Goal: Task Accomplishment & Management: Complete application form

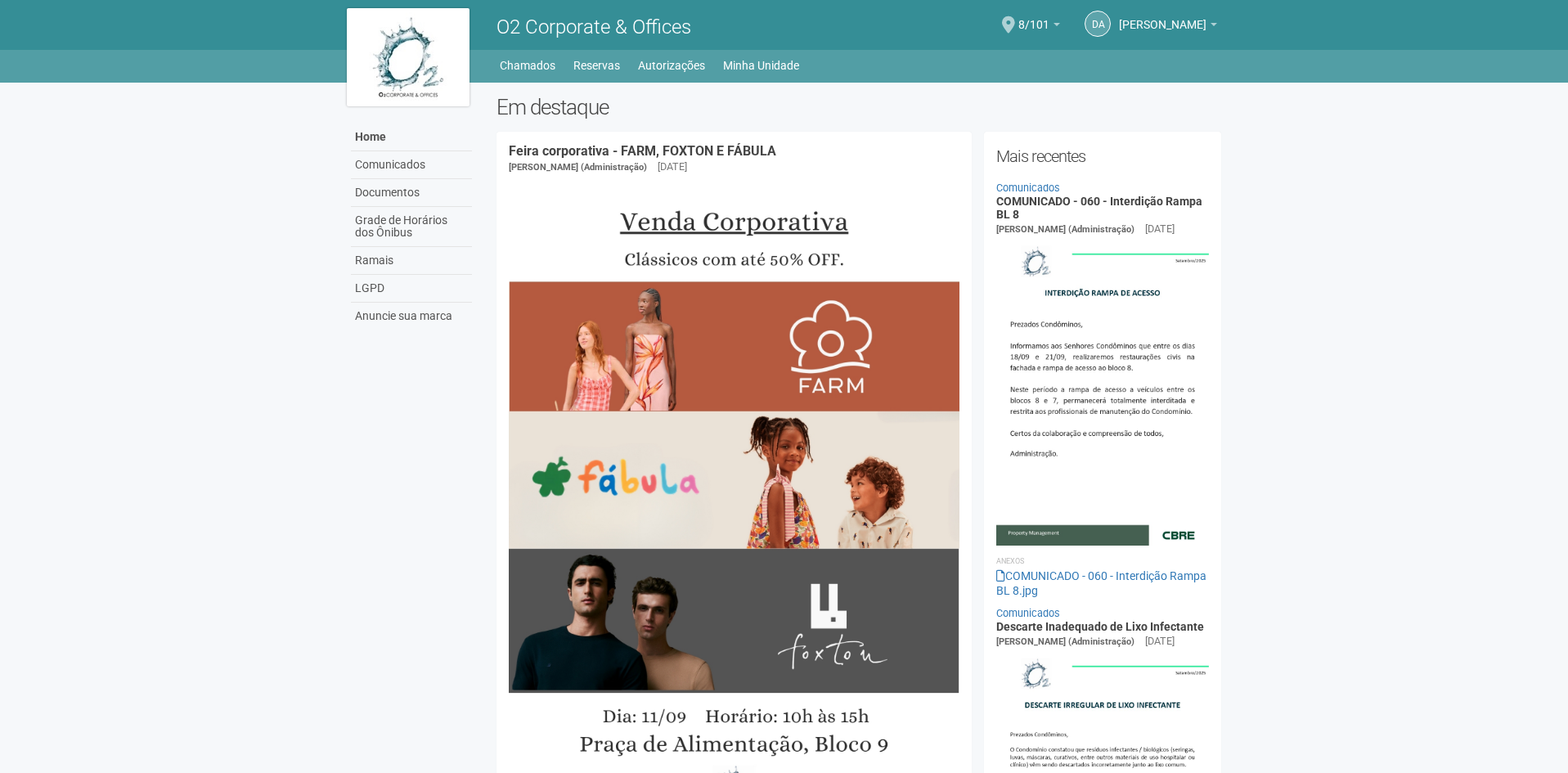
click at [1023, 17] on div "8/101 Você está na unidade 8/101 Ir para a unidade Minhas unidades Selecione a …" at bounding box center [1039, 26] width 42 height 48
click at [1018, 23] on span "8/101" at bounding box center [1033, 16] width 31 height 29
click at [1080, 15] on div "DA [PERSON_NAME] [PERSON_NAME] [PERSON_NAME][EMAIL_ADDRESS][DOMAIN_NAME] Meu pe…" at bounding box center [1138, 26] width 157 height 48
click at [1119, 33] on link "[PERSON_NAME]" at bounding box center [1168, 27] width 98 height 13
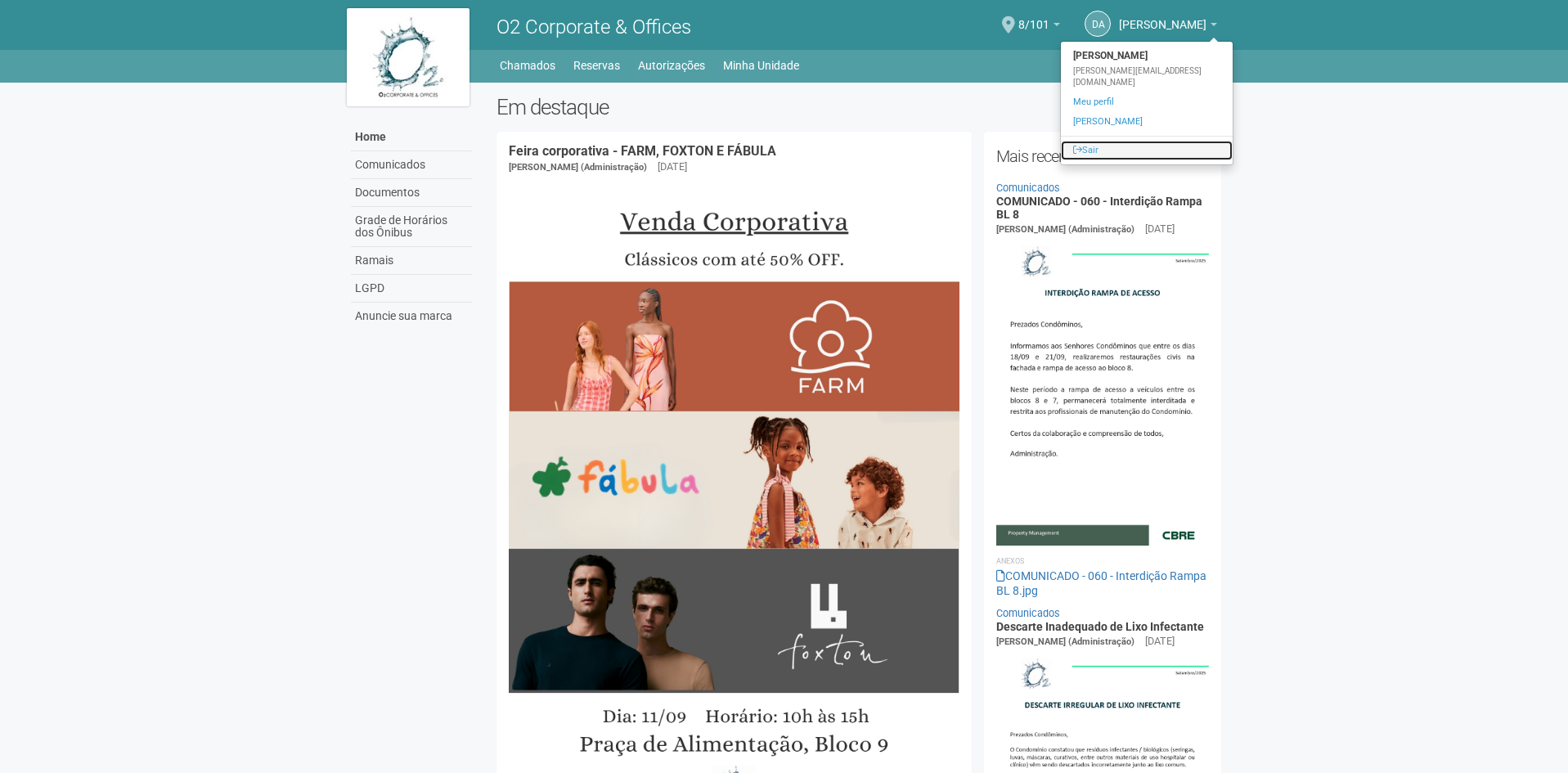
click at [1127, 146] on link "Sair" at bounding box center [1147, 151] width 172 height 20
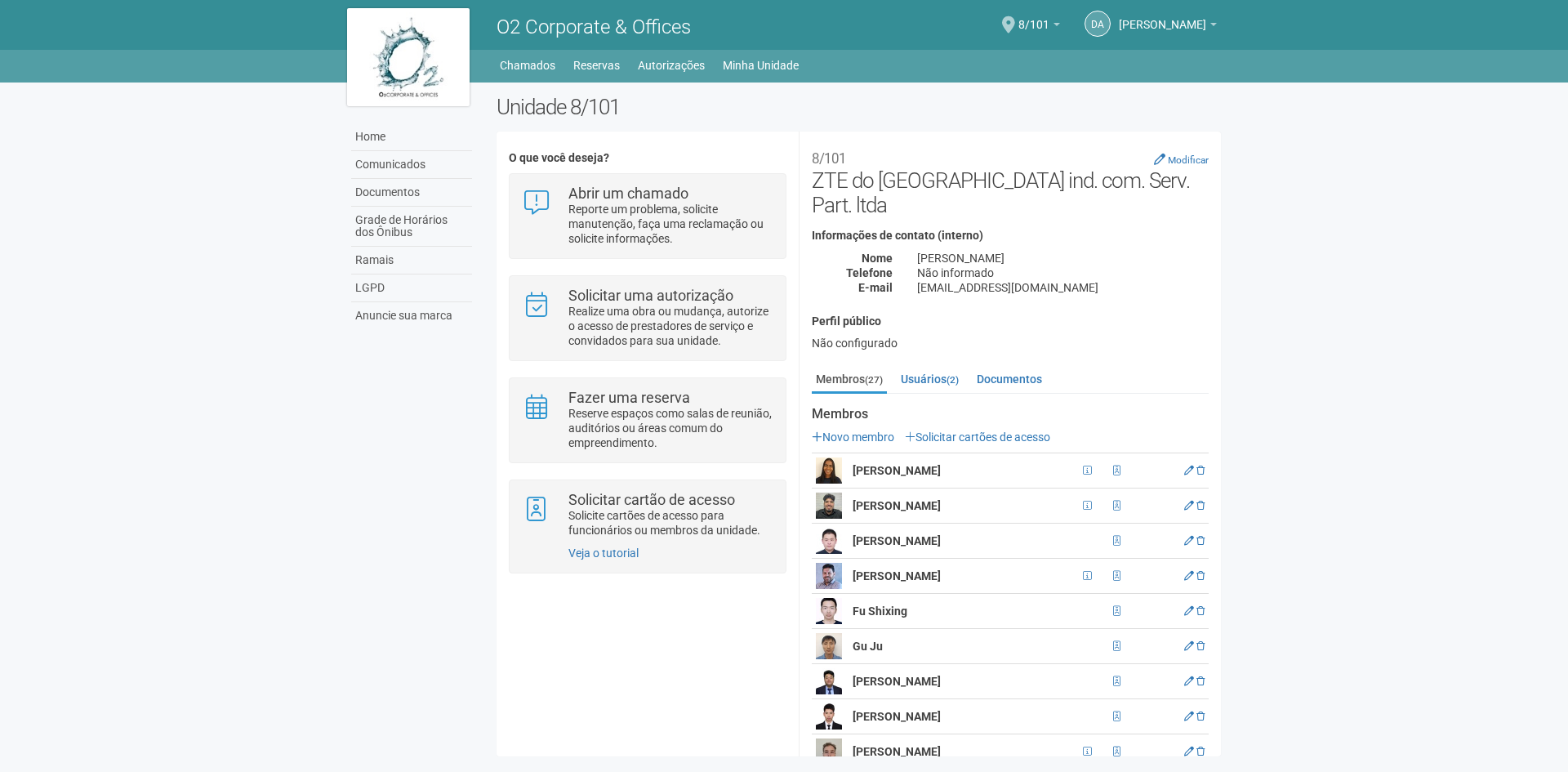
click at [1059, 17] on div "DA Daniel Andres Soto Lozada Daniel Andres Soto Lozada daniel.lozada@zte.com.cn…" at bounding box center [1137, 26] width 156 height 48
click at [1018, 17] on span "8/101" at bounding box center [1033, 16] width 31 height 29
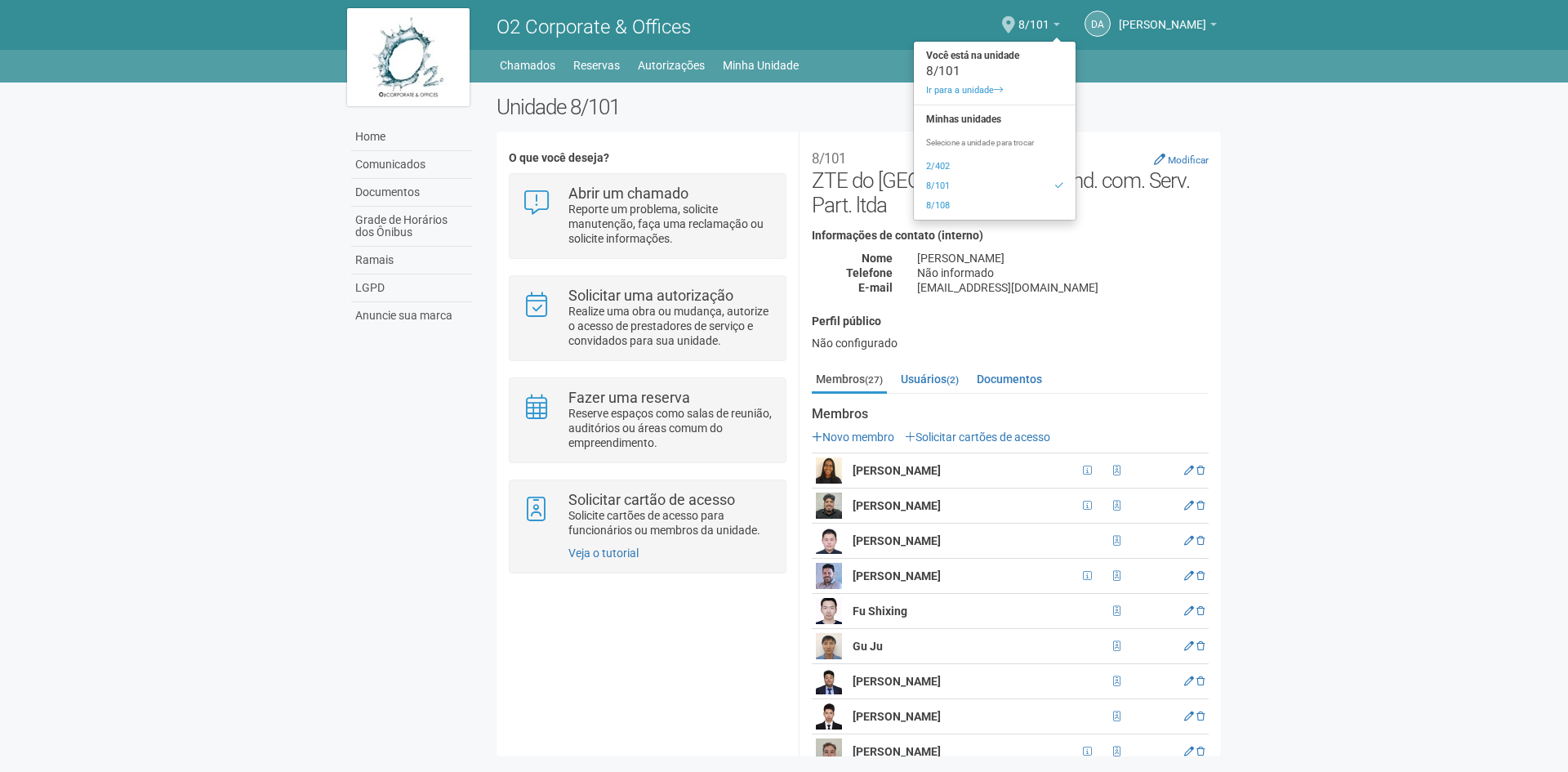
click at [760, 13] on div "O2 Corporate & Offices" at bounding box center [671, 25] width 374 height 50
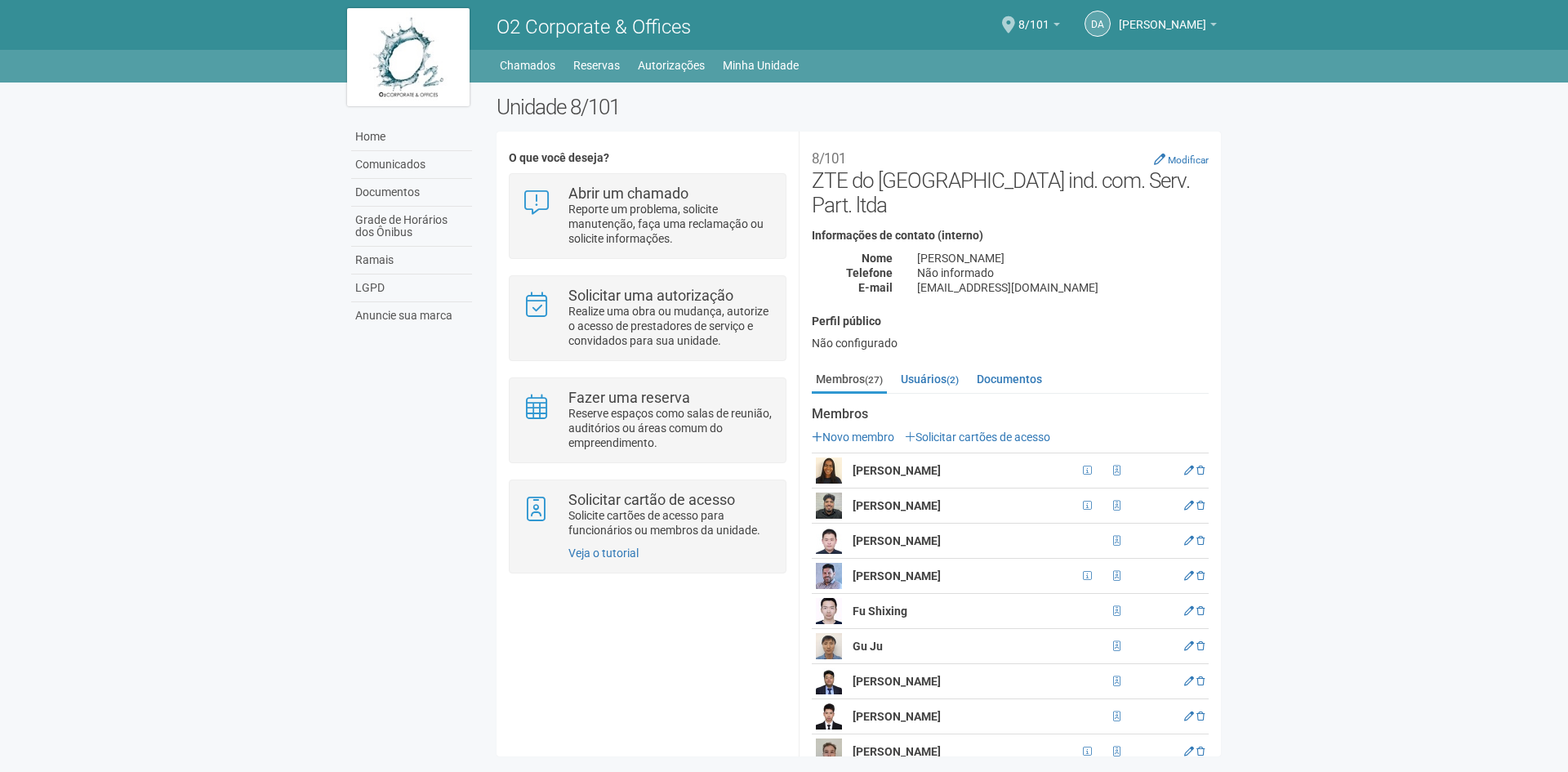
click at [1387, 133] on body "Aguarde... O2 Corporate & Offices DA Daniel Andres Soto Lozada Daniel Andres So…" at bounding box center [784, 386] width 1568 height 772
click at [375, 134] on link "Home" at bounding box center [411, 137] width 120 height 28
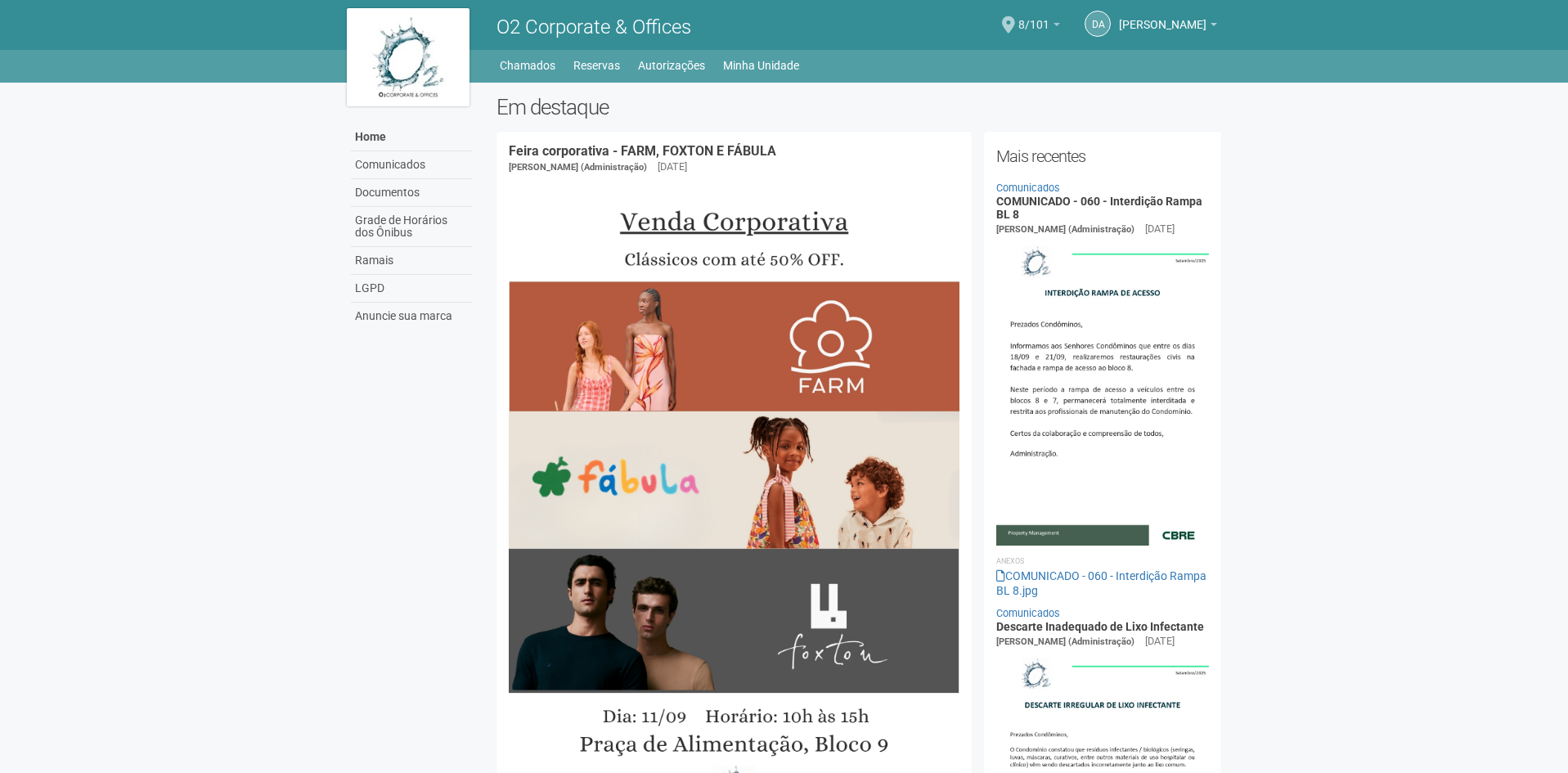
click at [1018, 21] on span "8/101" at bounding box center [1033, 16] width 31 height 29
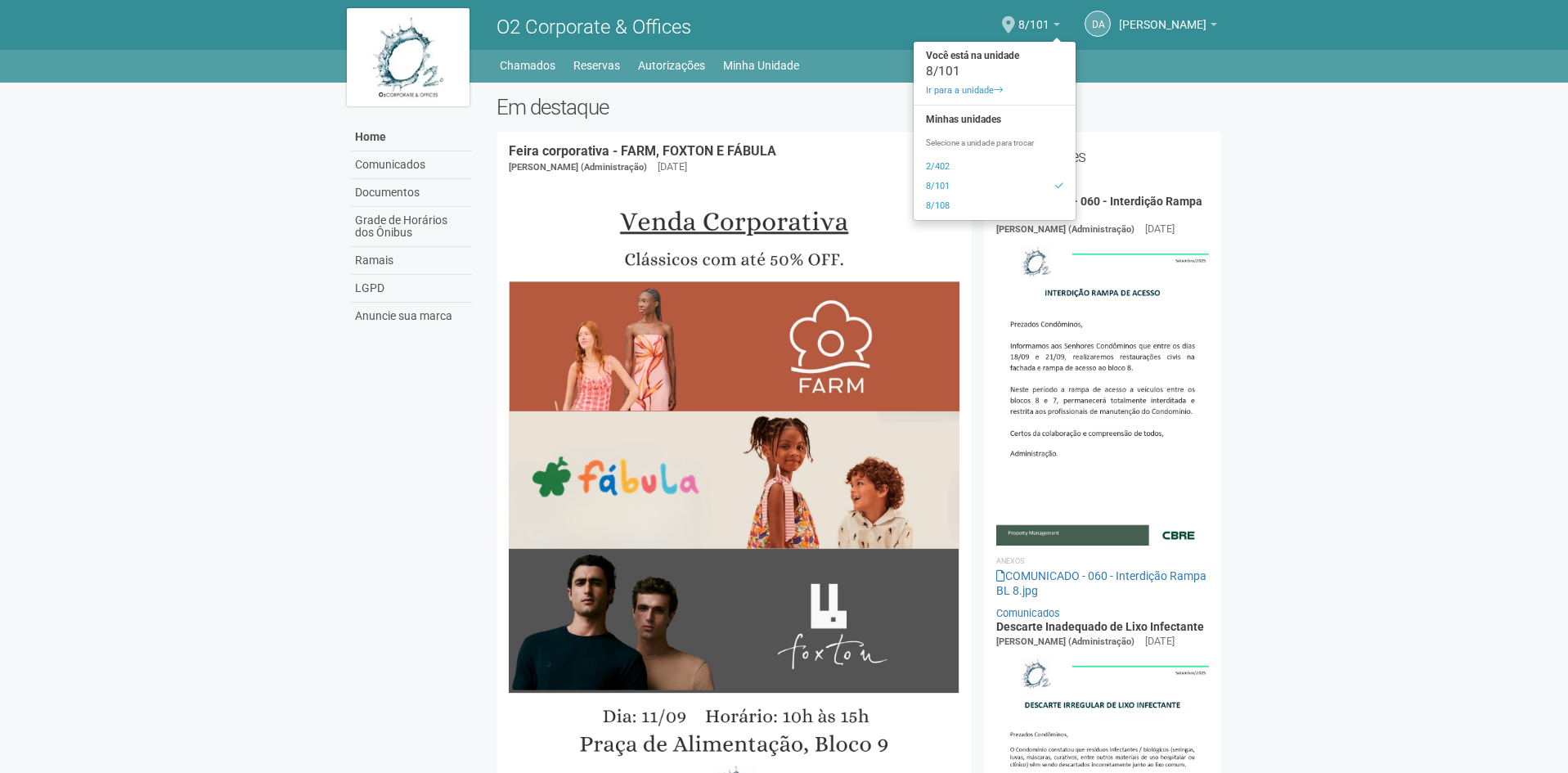
click at [1393, 234] on body "Aguarde... O2 Corporate & Offices DA [PERSON_NAME] [PERSON_NAME] [PERSON_NAME][…" at bounding box center [784, 386] width 1568 height 773
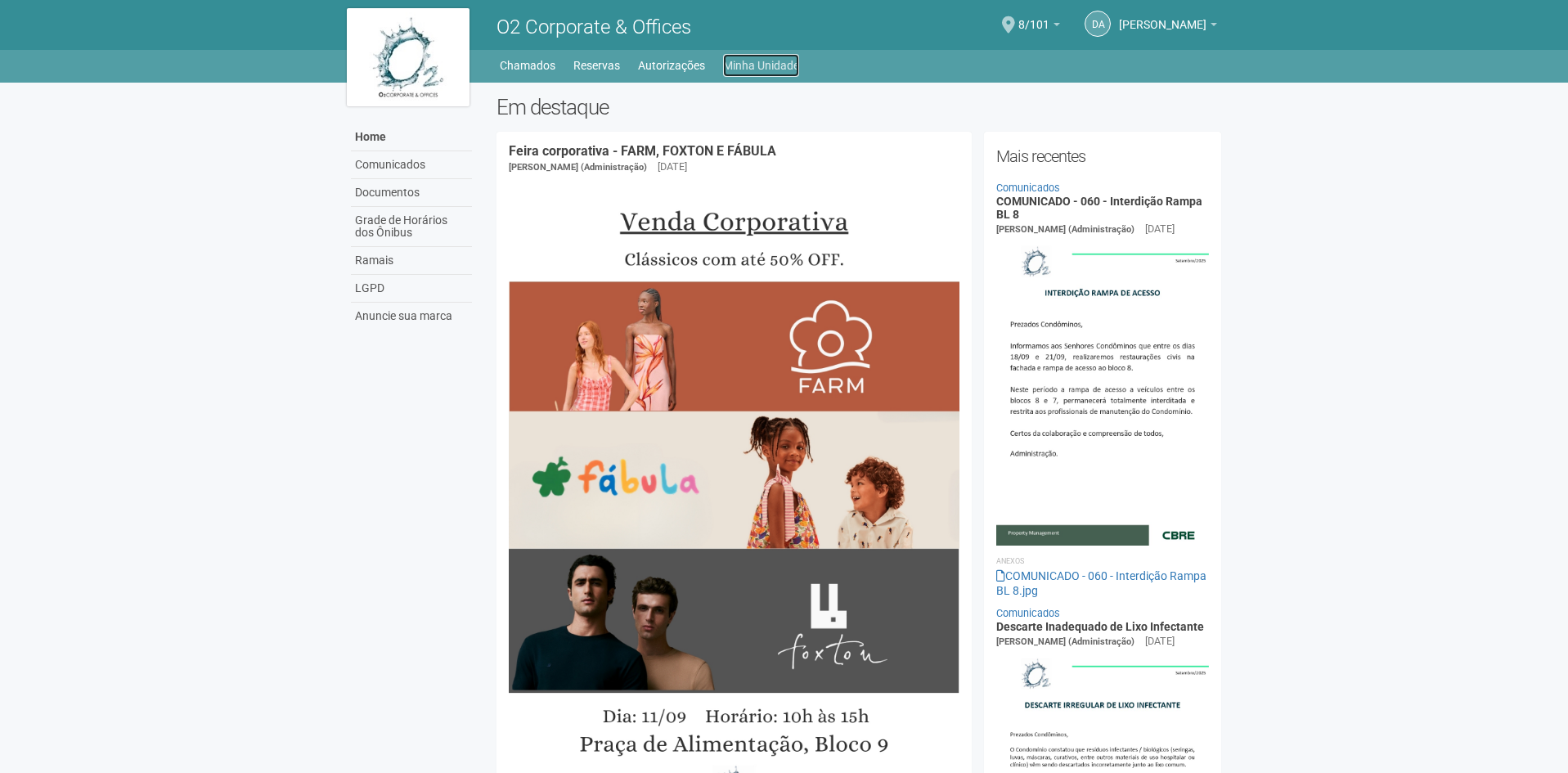
click at [766, 72] on link "Minha Unidade" at bounding box center [761, 65] width 76 height 23
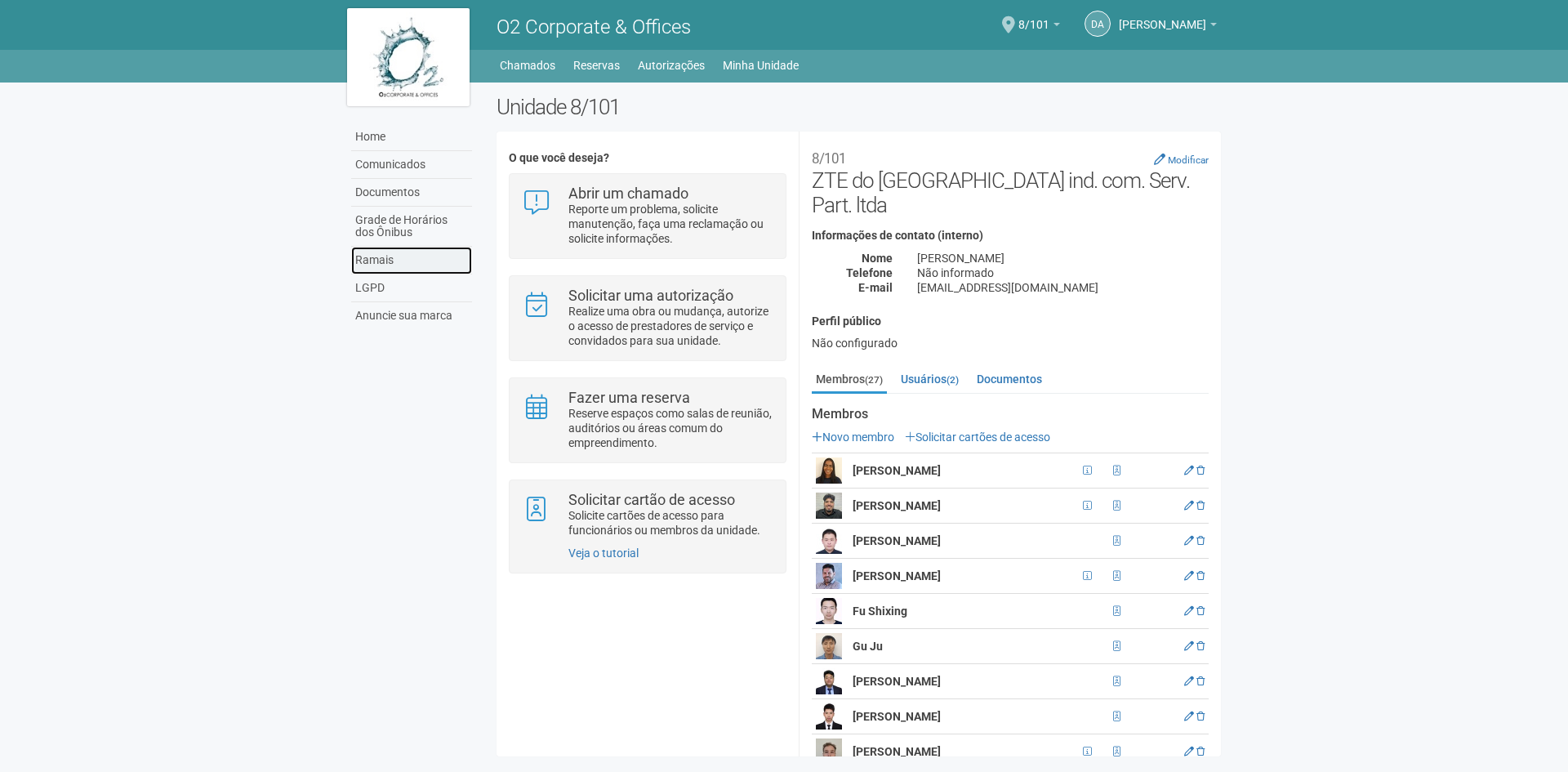
click at [394, 247] on link "Ramais" at bounding box center [411, 261] width 120 height 28
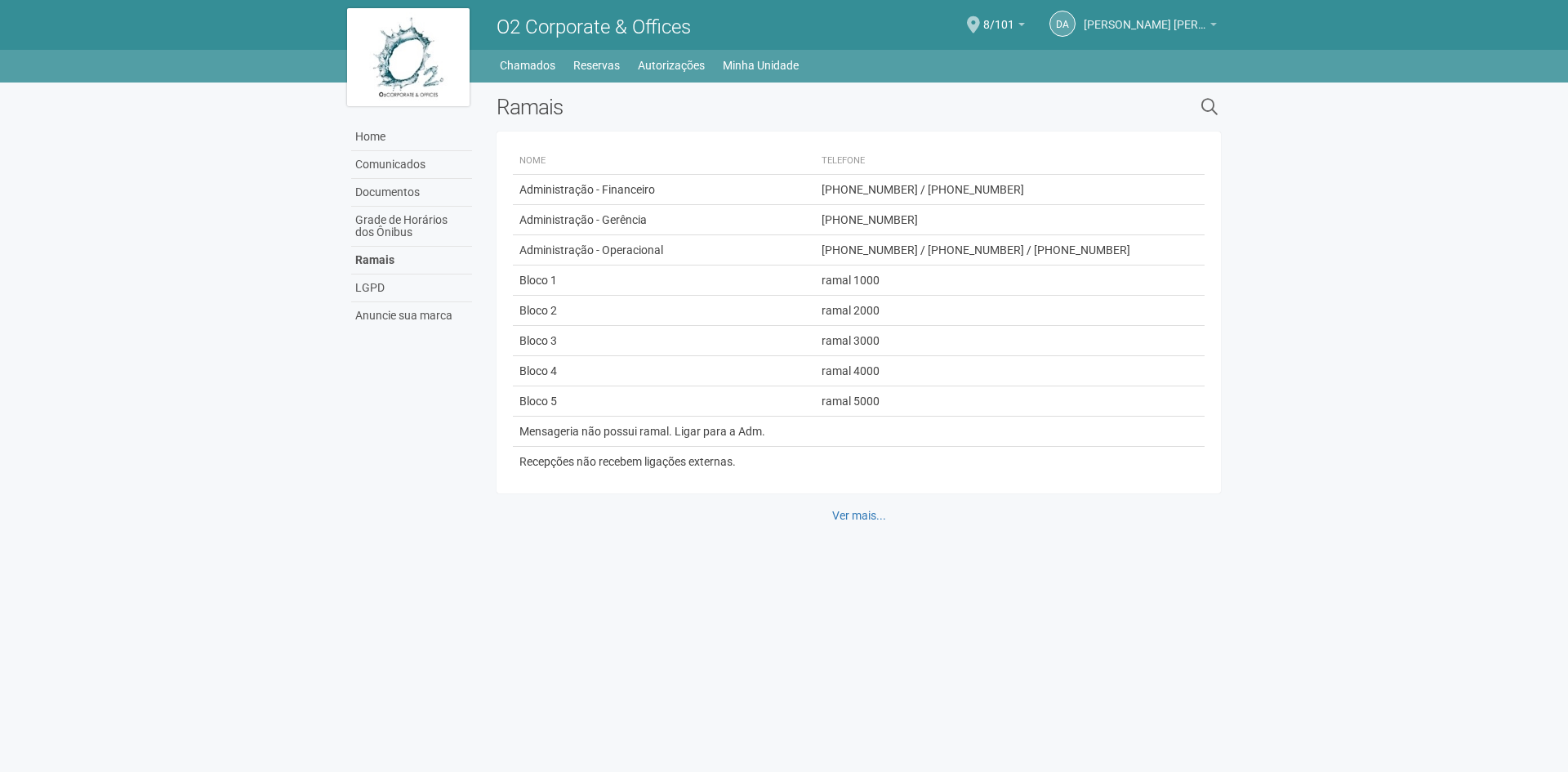
click at [1167, 19] on span "[PERSON_NAME]" at bounding box center [1144, 16] width 122 height 29
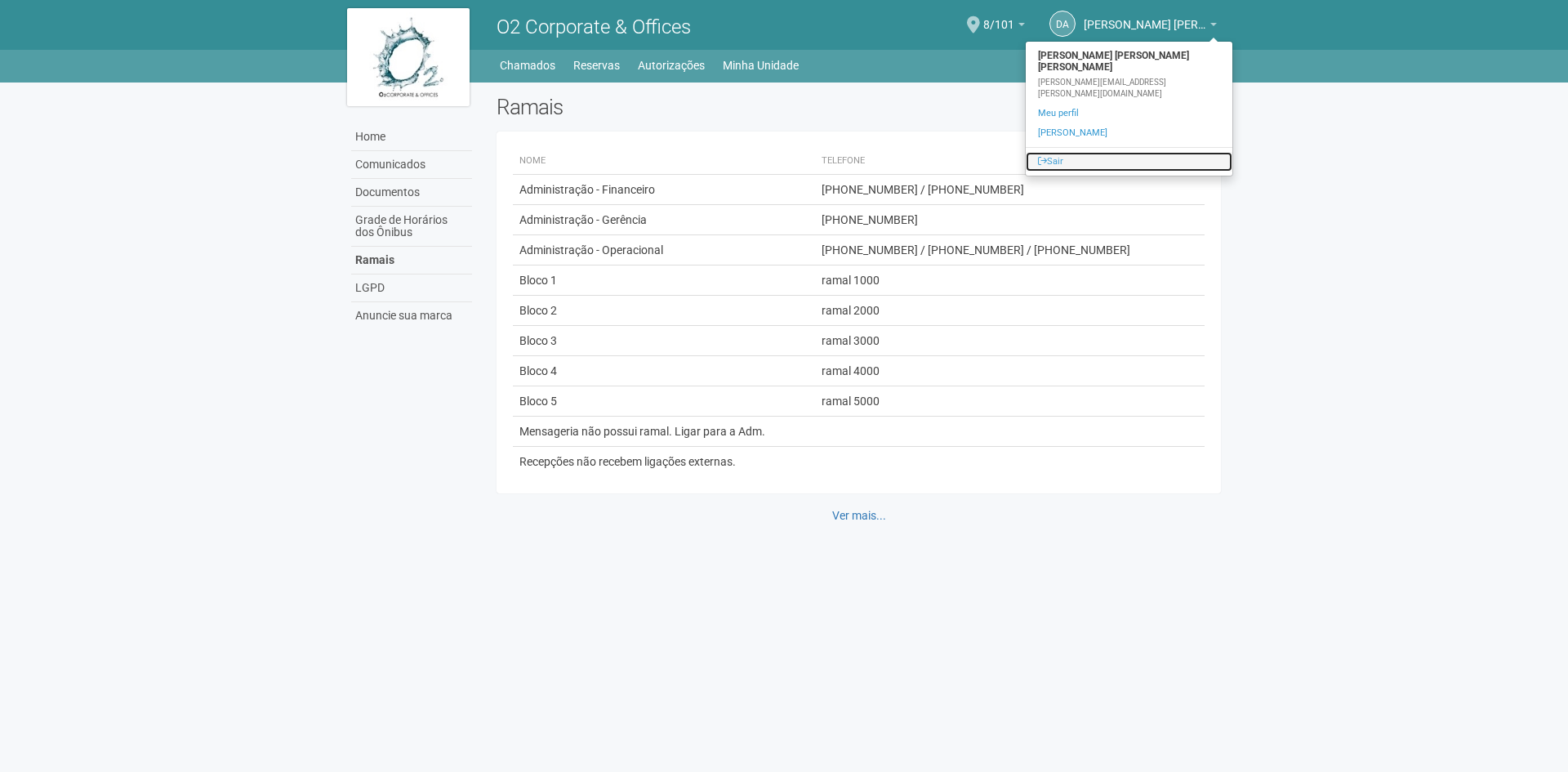
click at [1120, 152] on link "Sair" at bounding box center [1128, 162] width 206 height 20
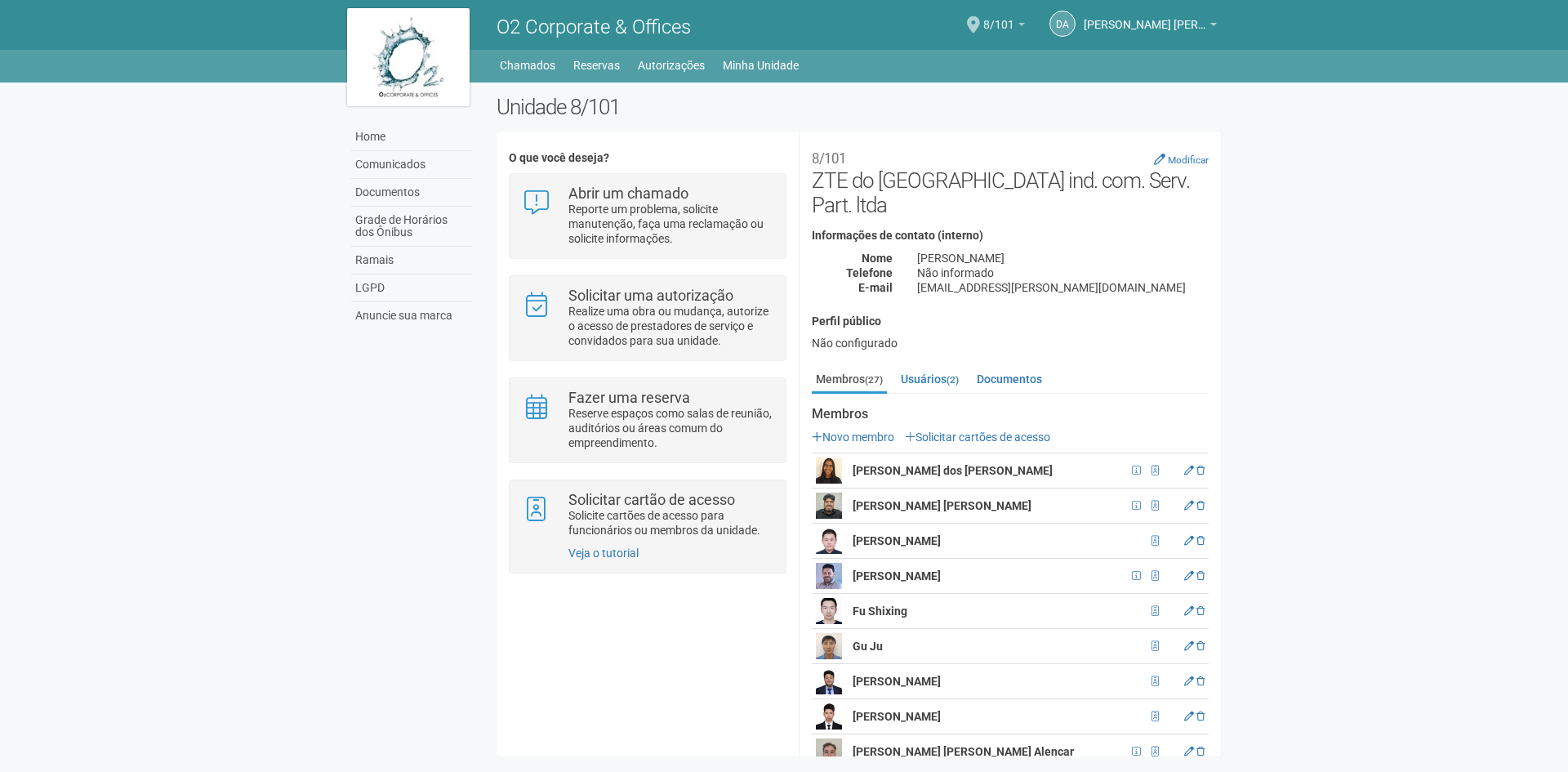
click at [1005, 22] on span "8/101" at bounding box center [998, 16] width 31 height 29
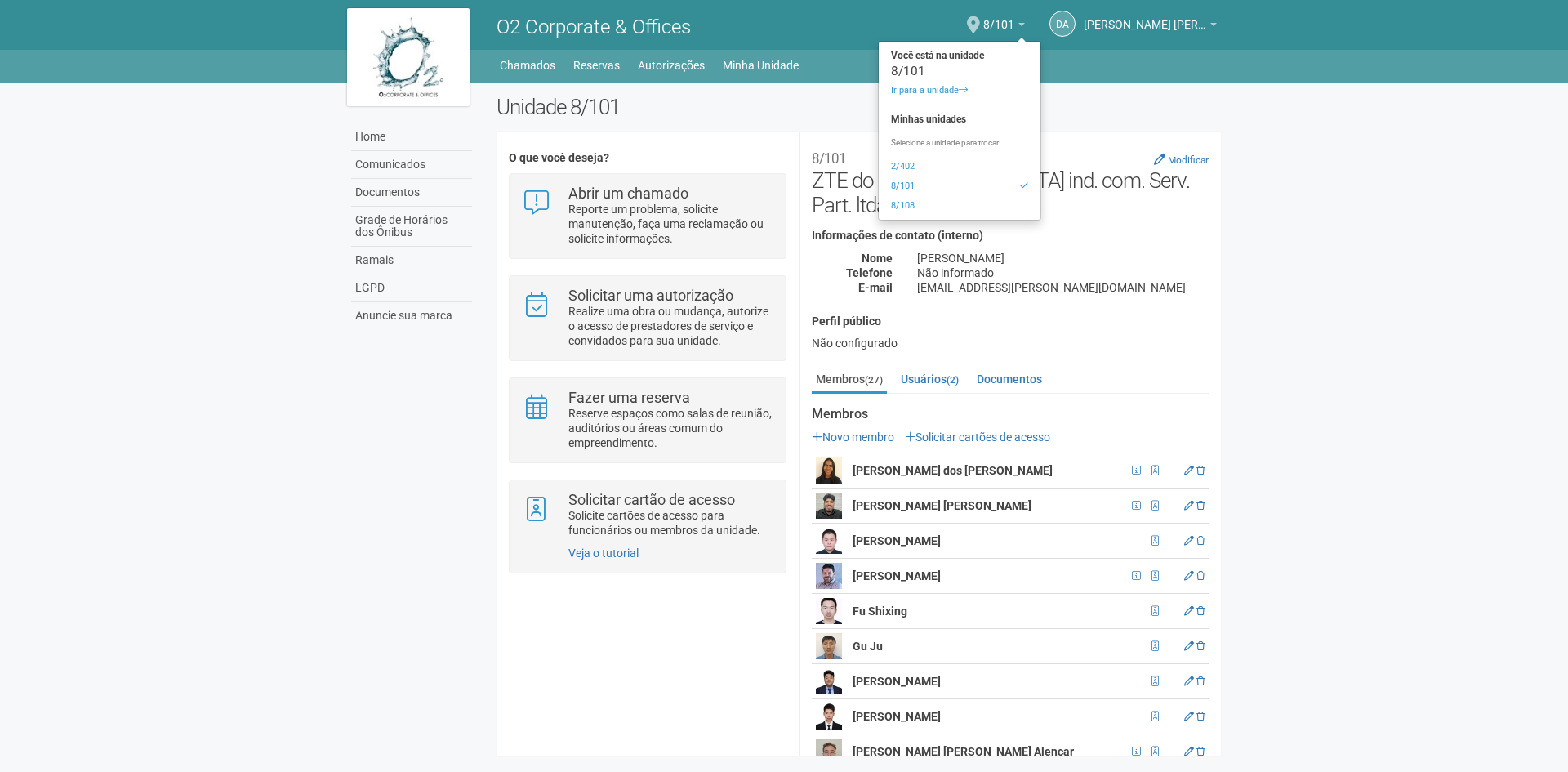
click at [1317, 90] on body "Aguarde... O2 Corporate & Offices [PERSON_NAME] [PERSON_NAME] [PERSON_NAME] [PE…" at bounding box center [784, 386] width 1568 height 772
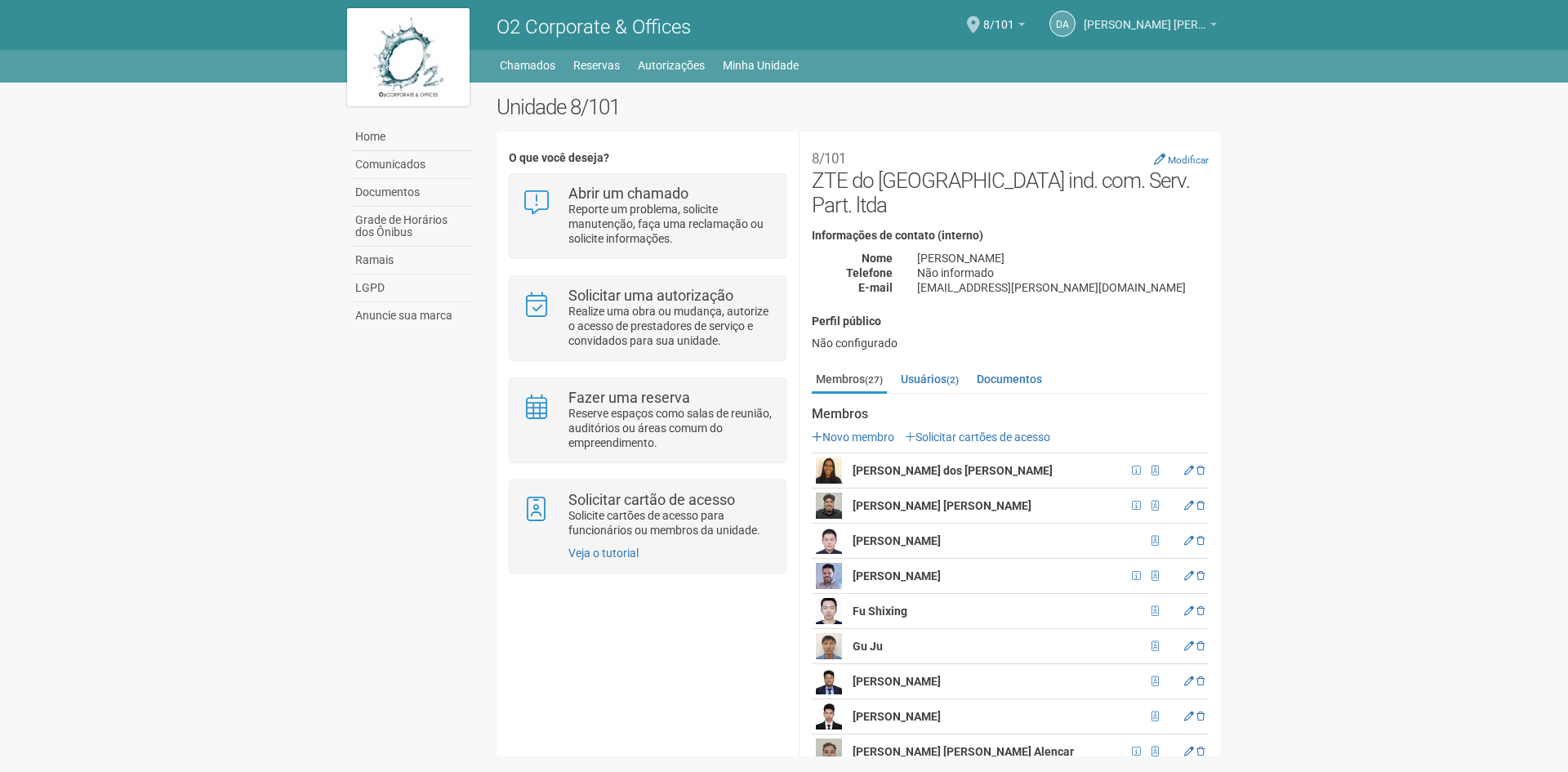
click at [1148, 22] on span "[PERSON_NAME] [PERSON_NAME] [PERSON_NAME]" at bounding box center [1144, 16] width 122 height 29
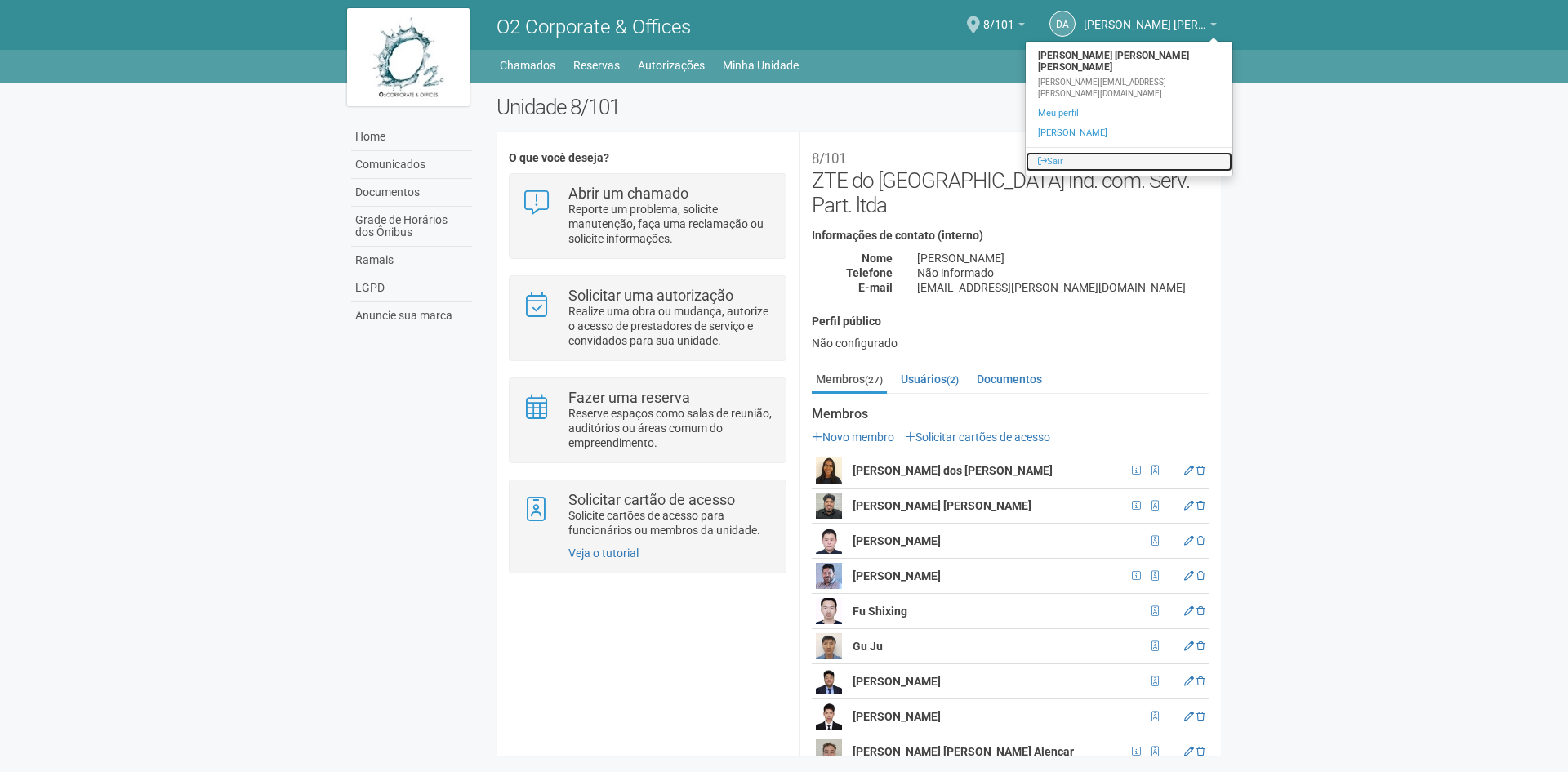
click at [1111, 152] on link "Sair" at bounding box center [1128, 162] width 206 height 20
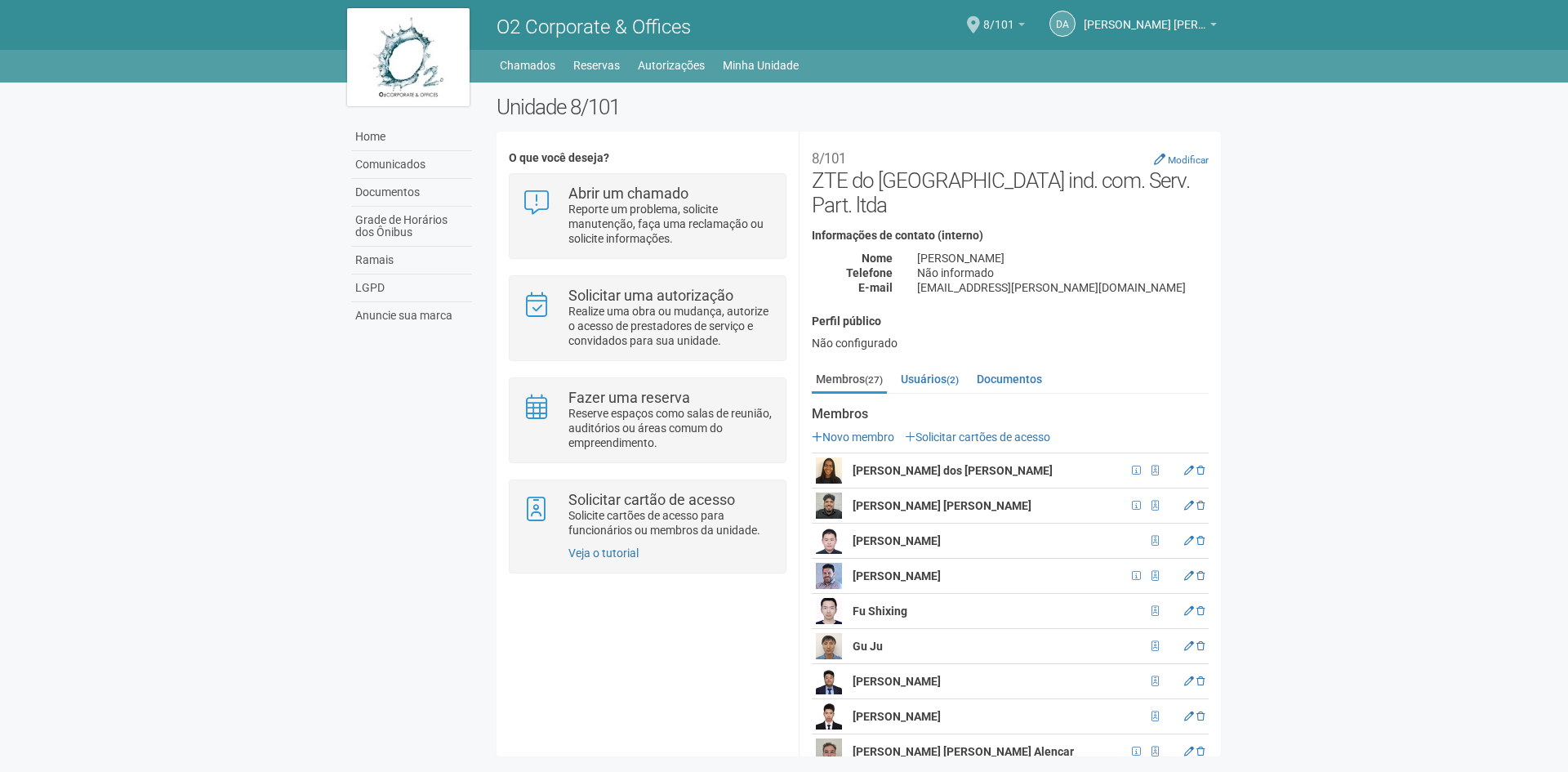
click at [1012, 34] on link "8/101" at bounding box center [1004, 27] width 42 height 13
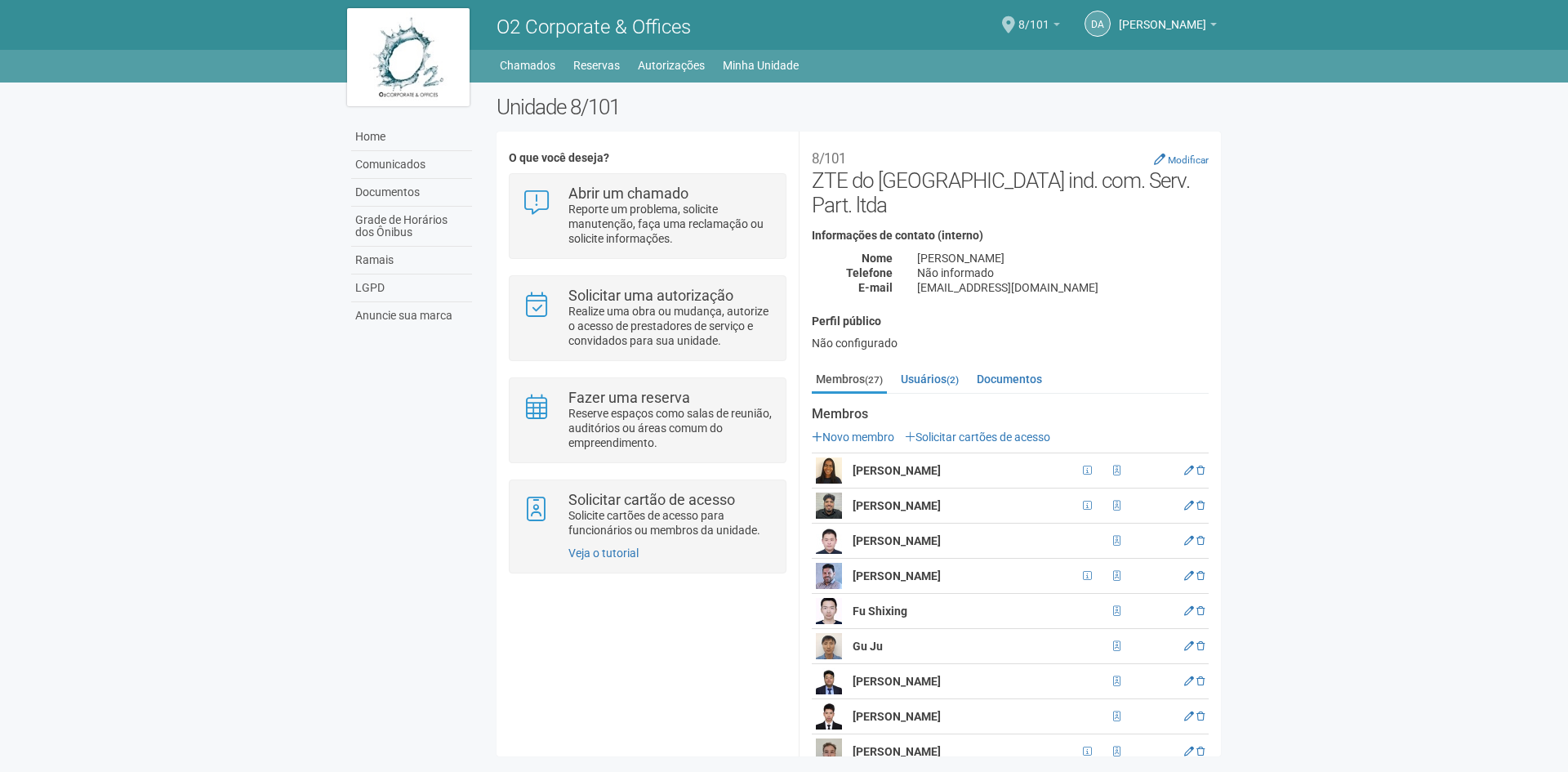
click at [1018, 34] on link "8/101" at bounding box center [1039, 27] width 42 height 13
click at [1018, 16] on span "8/101" at bounding box center [1033, 16] width 31 height 29
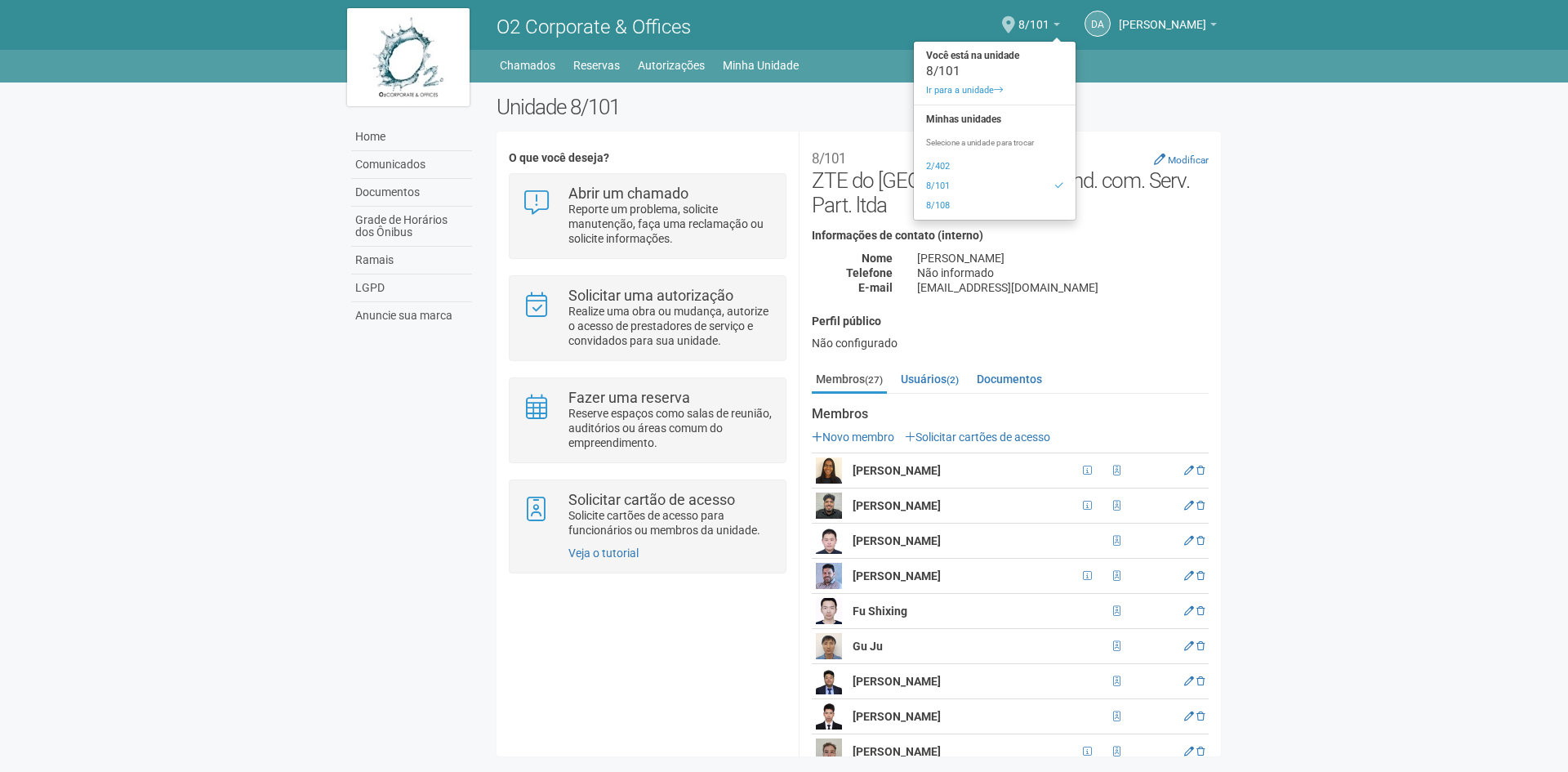
click at [1473, 374] on body "Aguarde... O2 Corporate & Offices DA [PERSON_NAME] [PERSON_NAME] [PERSON_NAME][…" at bounding box center [784, 386] width 1568 height 772
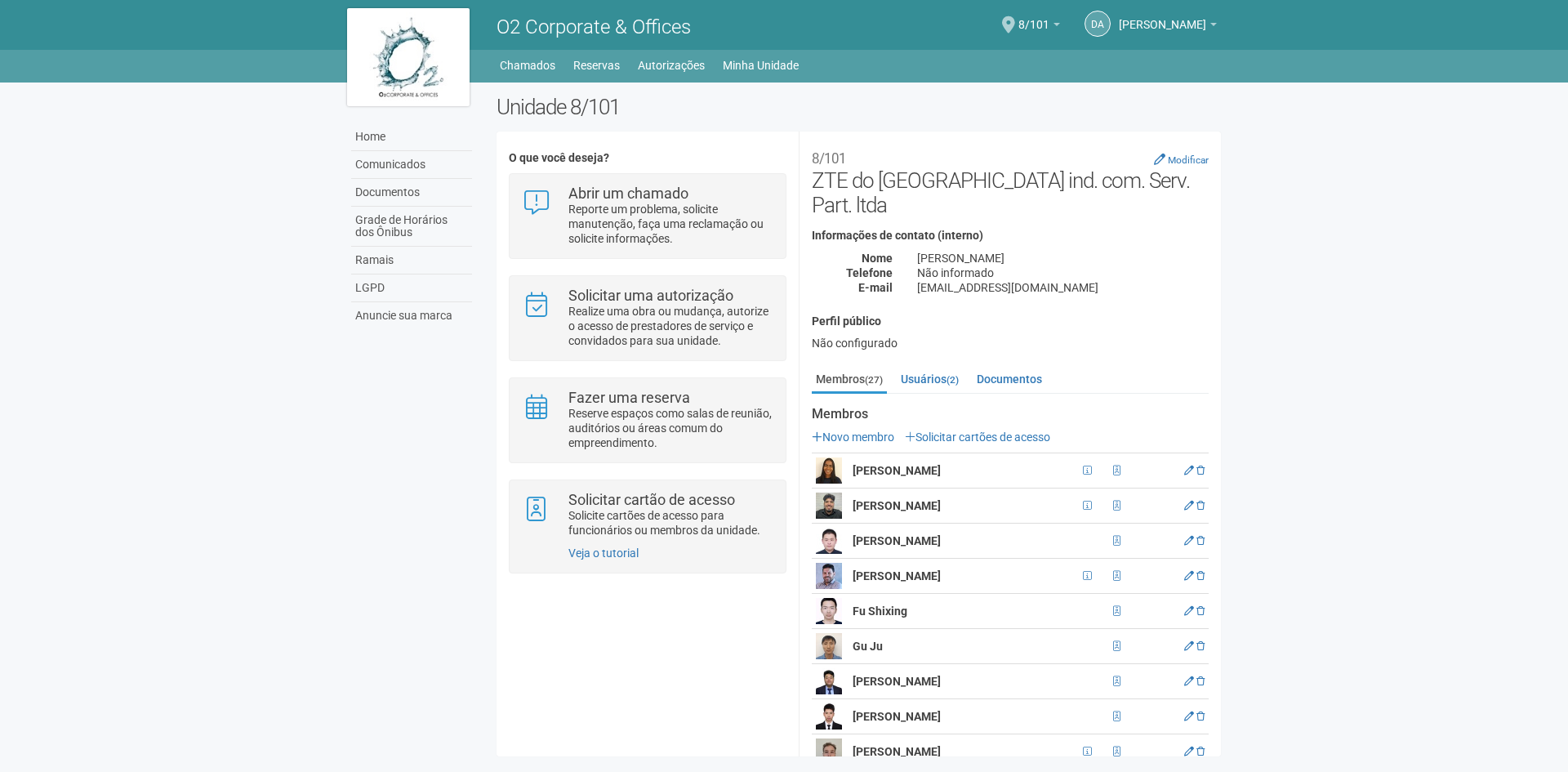
click at [981, 16] on div "DA [PERSON_NAME] [PERSON_NAME] [PERSON_NAME][EMAIL_ADDRESS][DOMAIN_NAME] Meu pe…" at bounding box center [1045, 24] width 357 height 45
click at [1018, 20] on span "8/101" at bounding box center [1033, 16] width 31 height 29
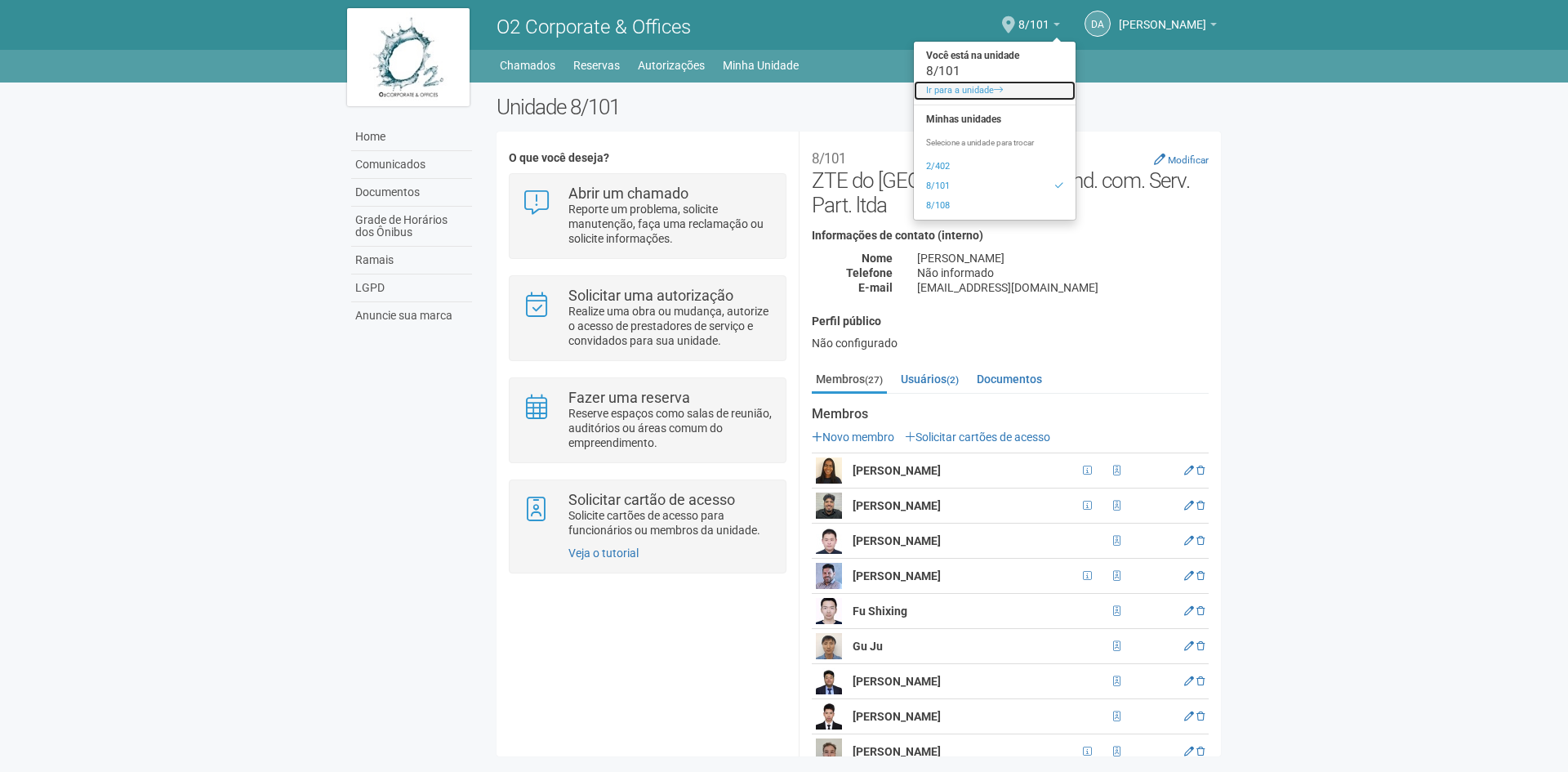
click at [994, 90] on span at bounding box center [998, 89] width 9 height 9
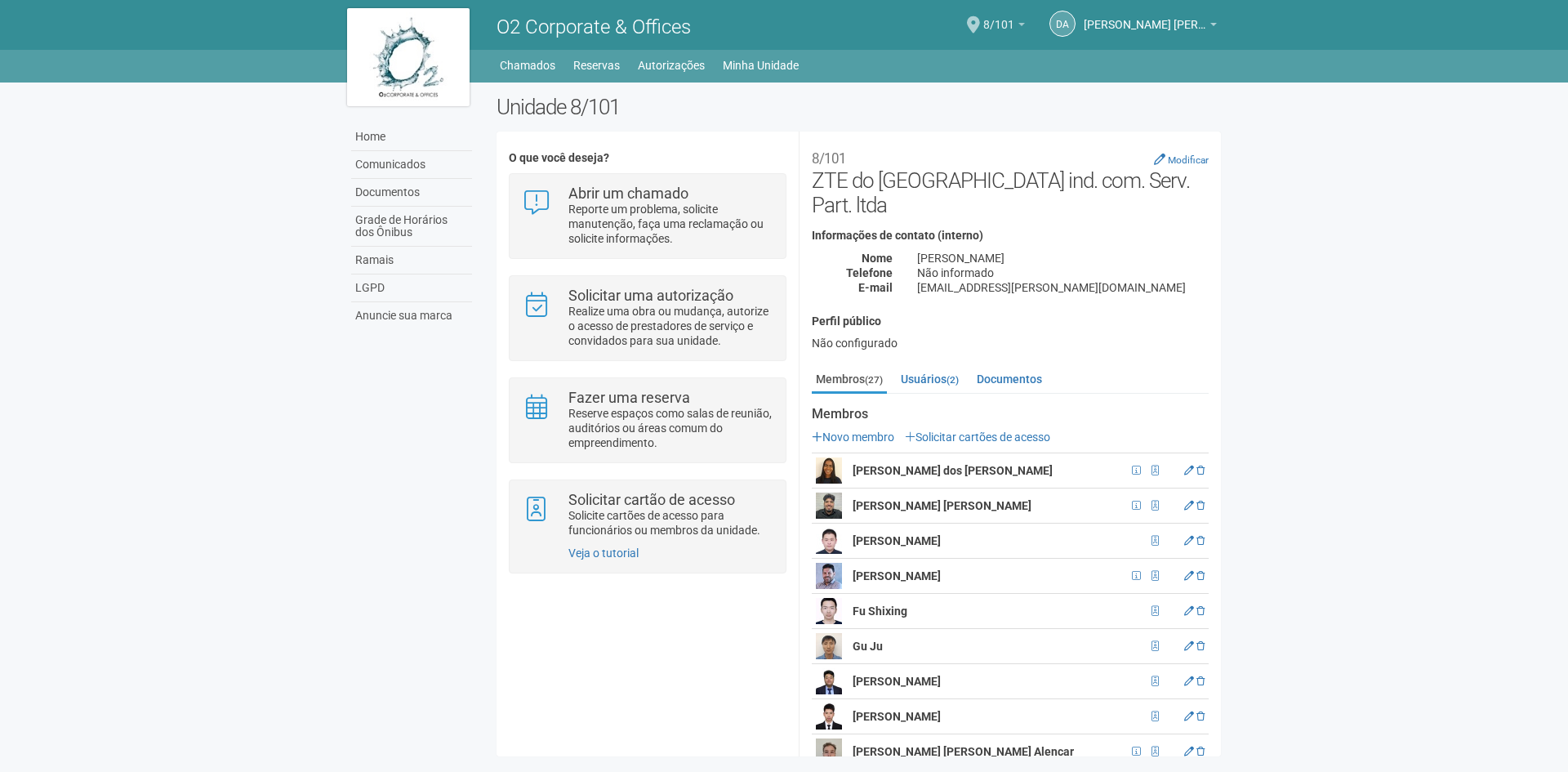
click at [1008, 24] on span "8/101" at bounding box center [998, 16] width 31 height 29
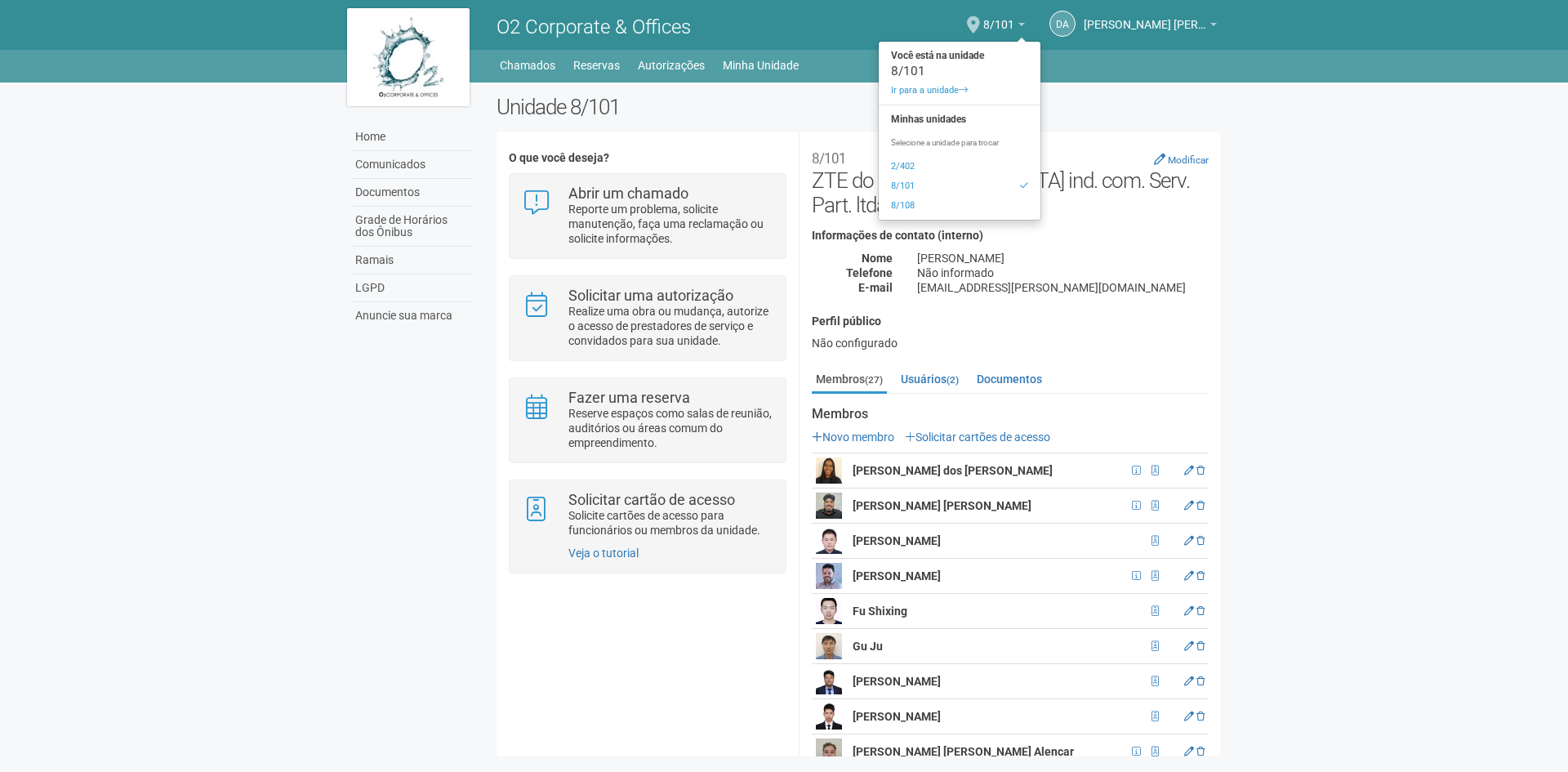
click at [1388, 342] on body "Aguarde... O2 Corporate & Offices DA Daniel Andres Soto Lozada Daniel Andres So…" at bounding box center [784, 386] width 1568 height 772
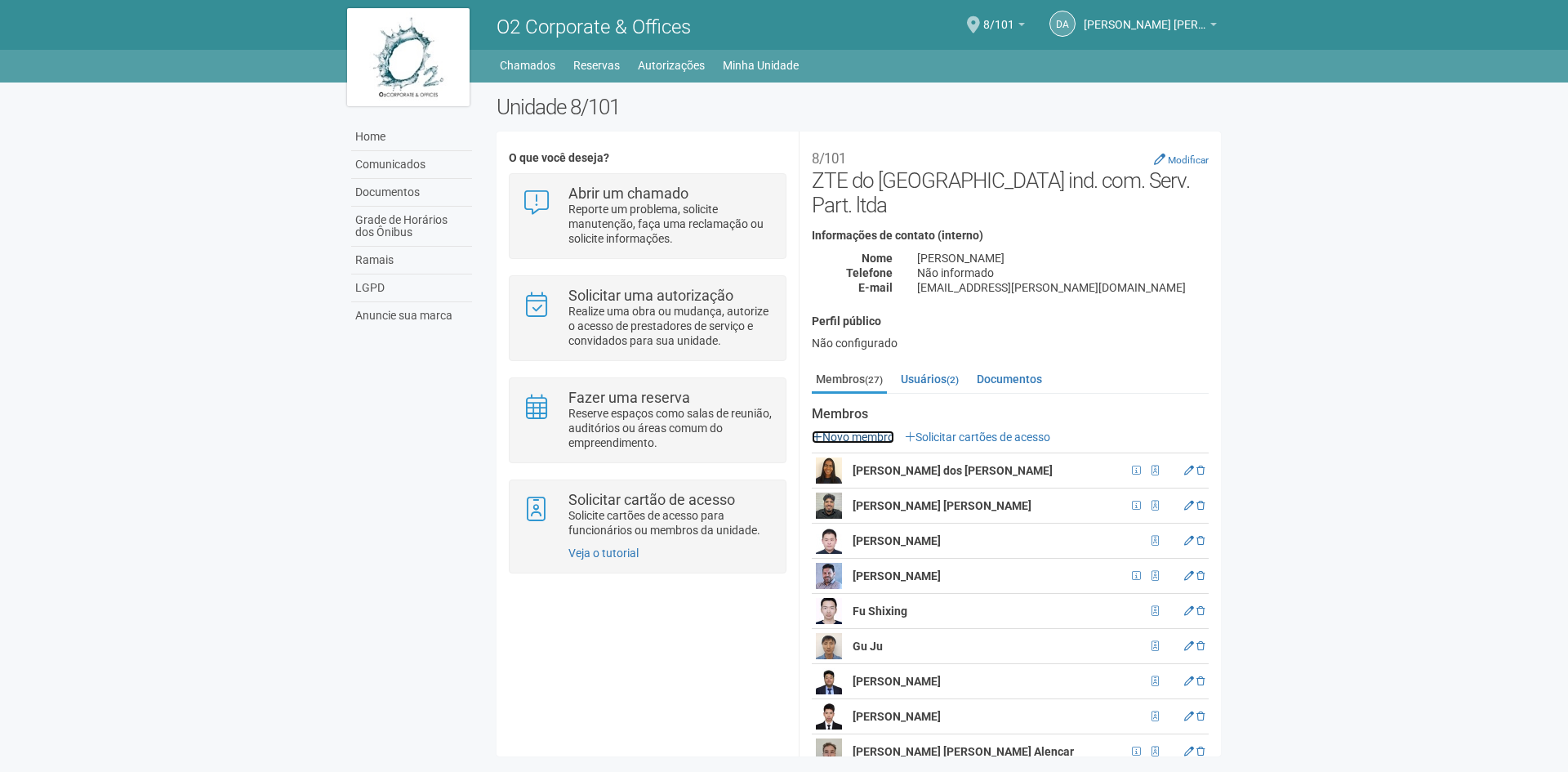
click at [863, 430] on link "Novo membro" at bounding box center [852, 436] width 83 height 13
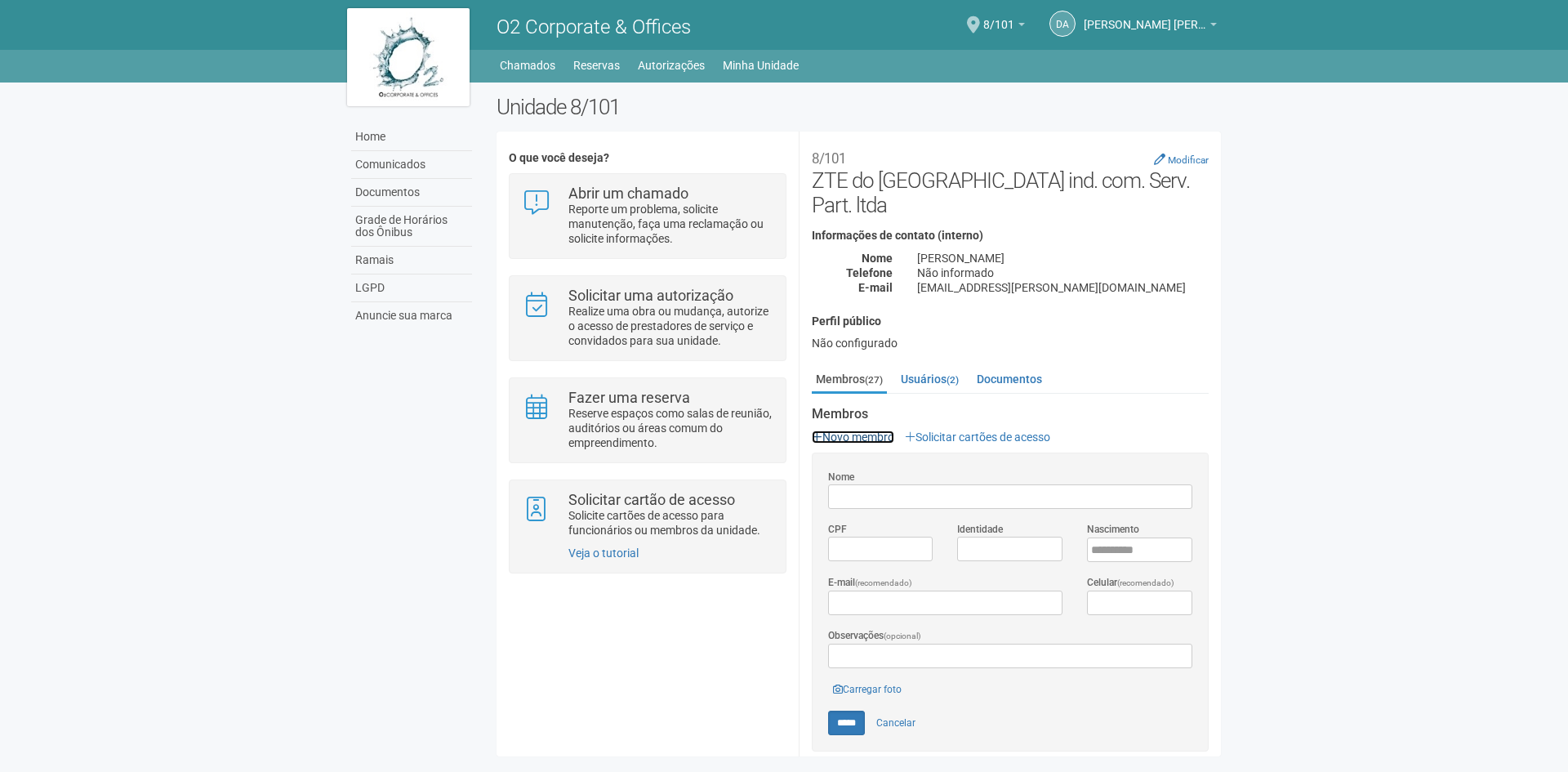
click at [863, 430] on link "Novo membro" at bounding box center [852, 436] width 83 height 13
type input "**********"
click at [1094, 538] on input "****" at bounding box center [1140, 550] width 106 height 25
type input "**********"
type input "*********"
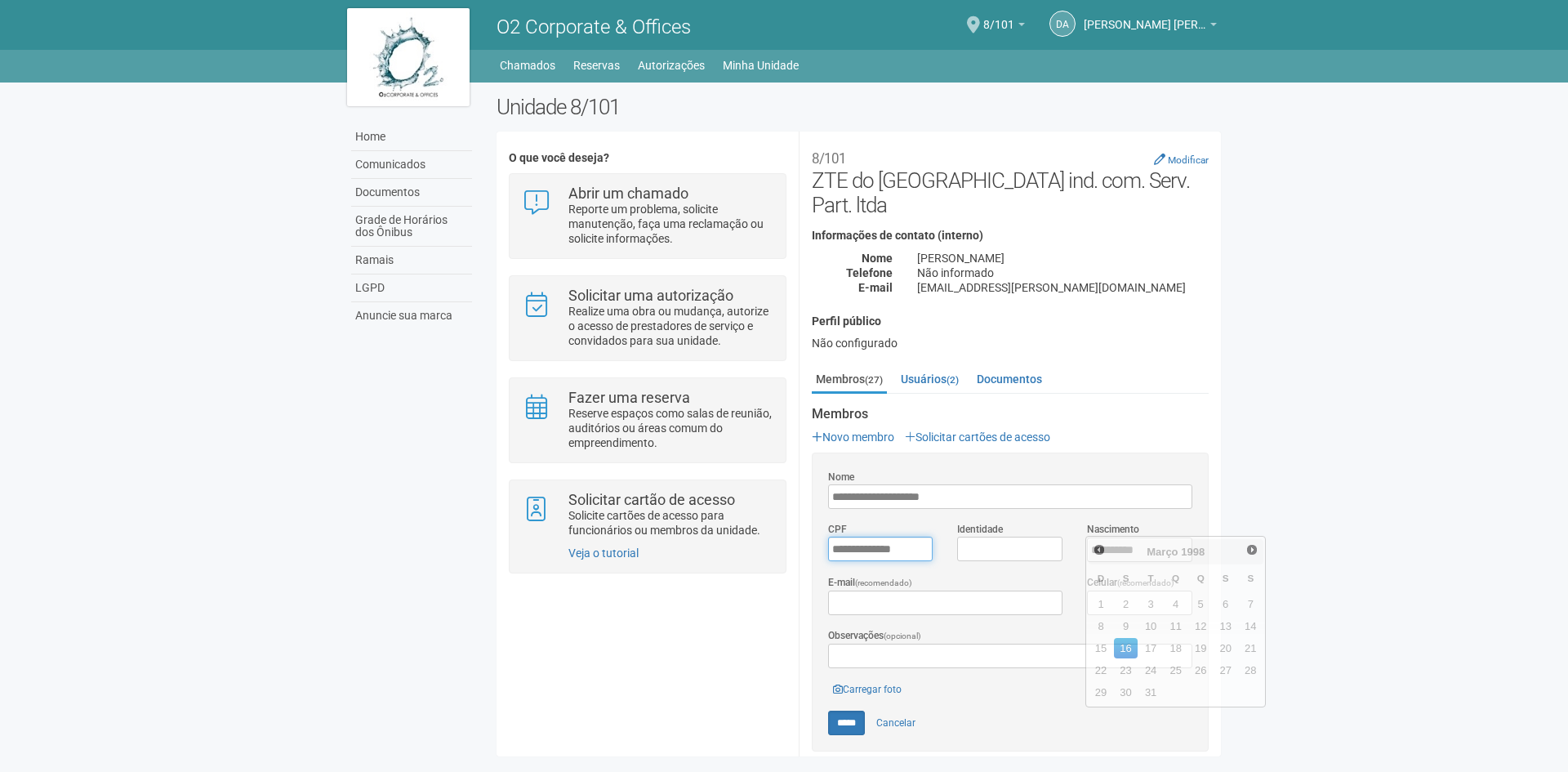
click at [855, 537] on input "*********" at bounding box center [881, 549] width 106 height 25
type input "**********"
click at [883, 680] on link "Carregar foto" at bounding box center [867, 689] width 79 height 18
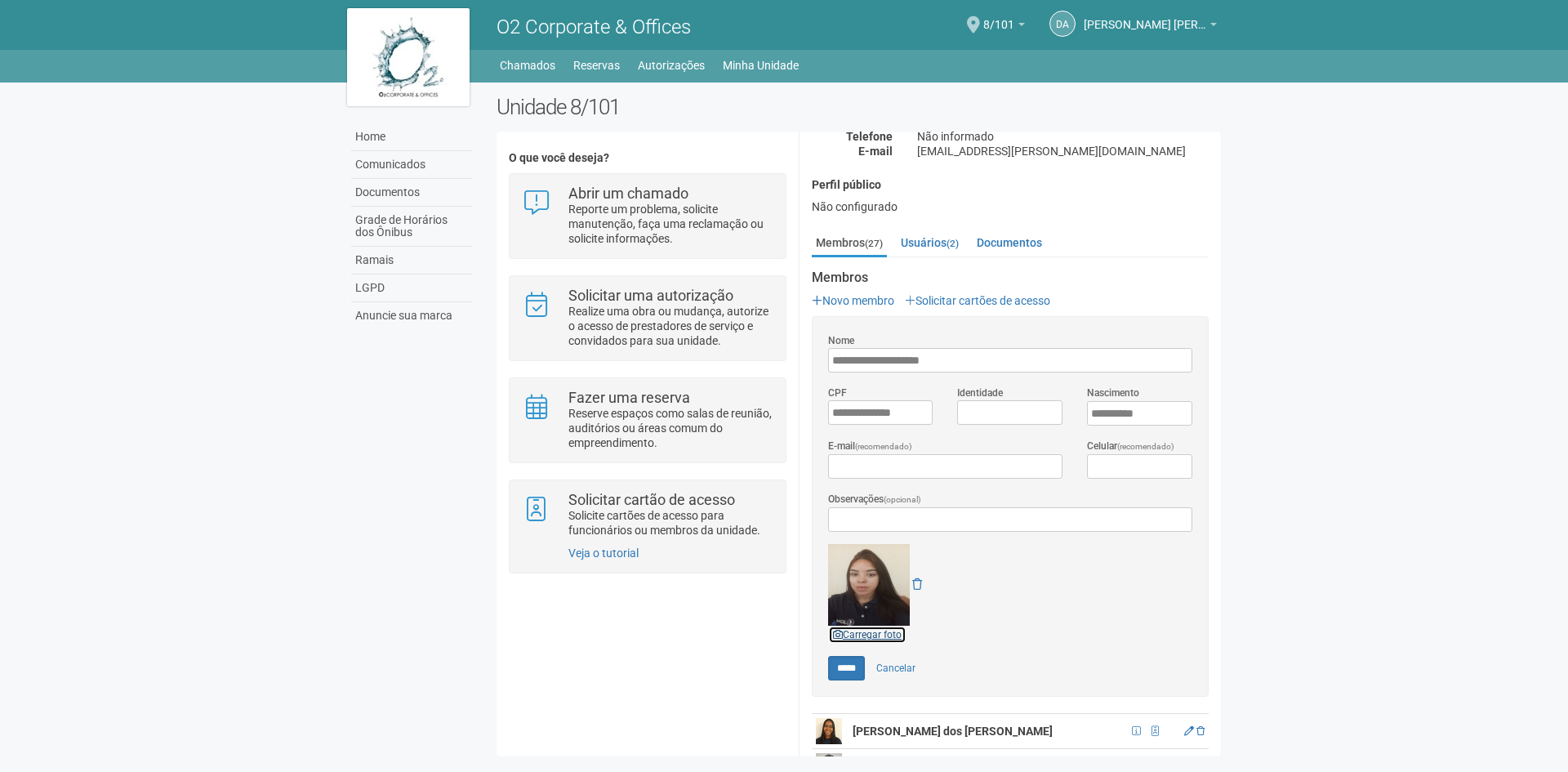
scroll to position [163, 0]
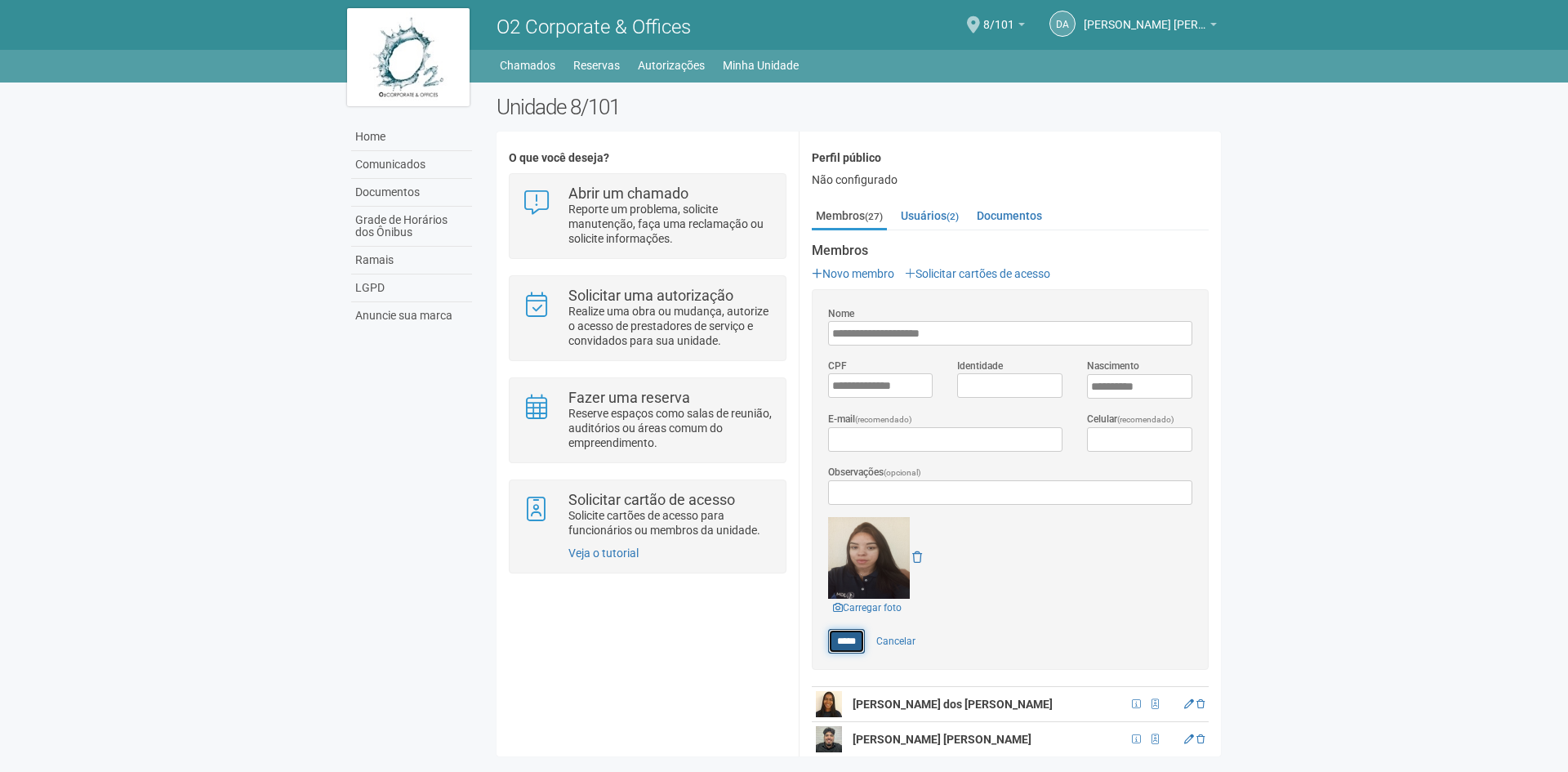
click at [846, 629] on input "*****" at bounding box center [846, 641] width 37 height 25
type input "*****"
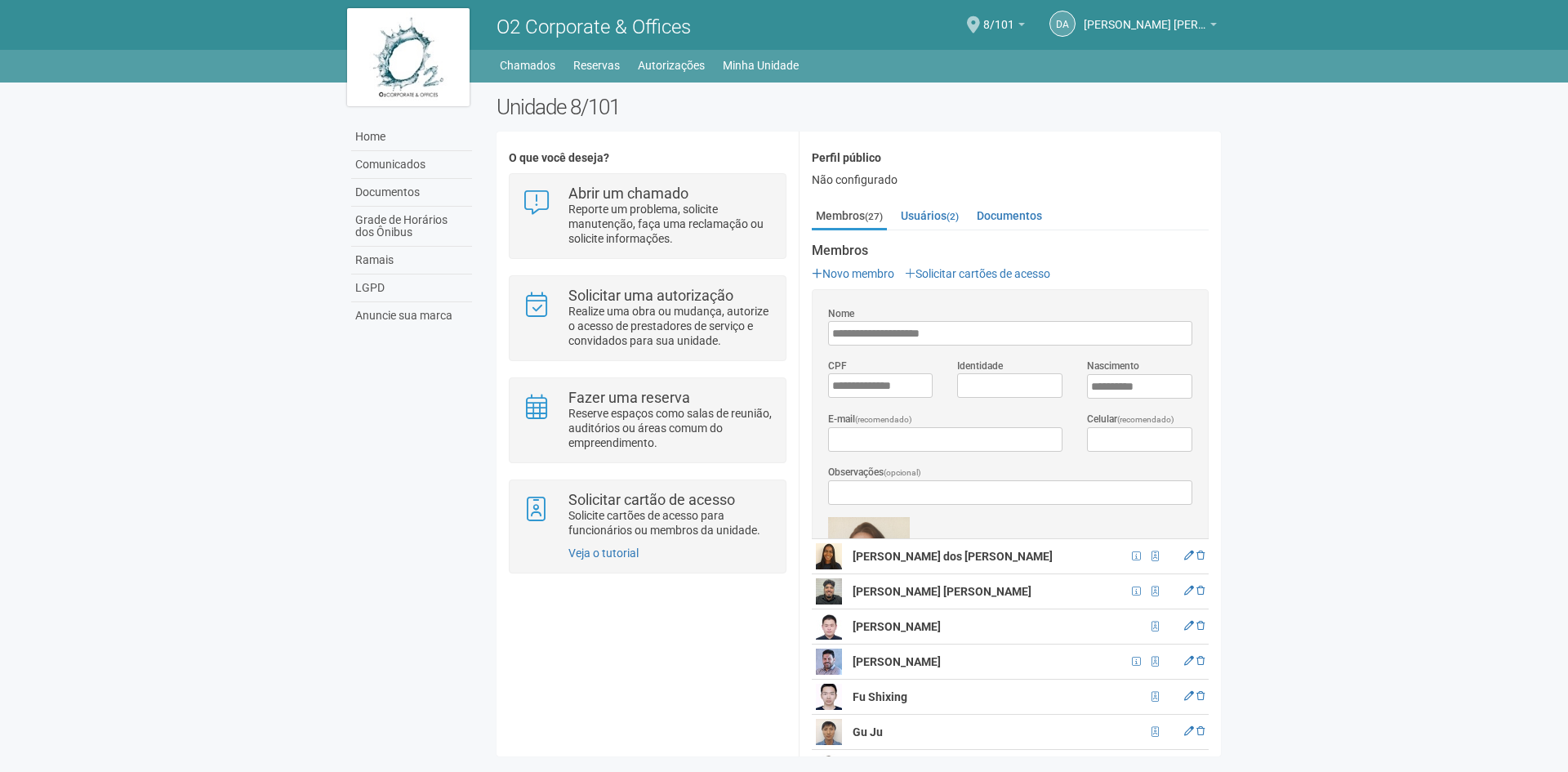
scroll to position [0, 0]
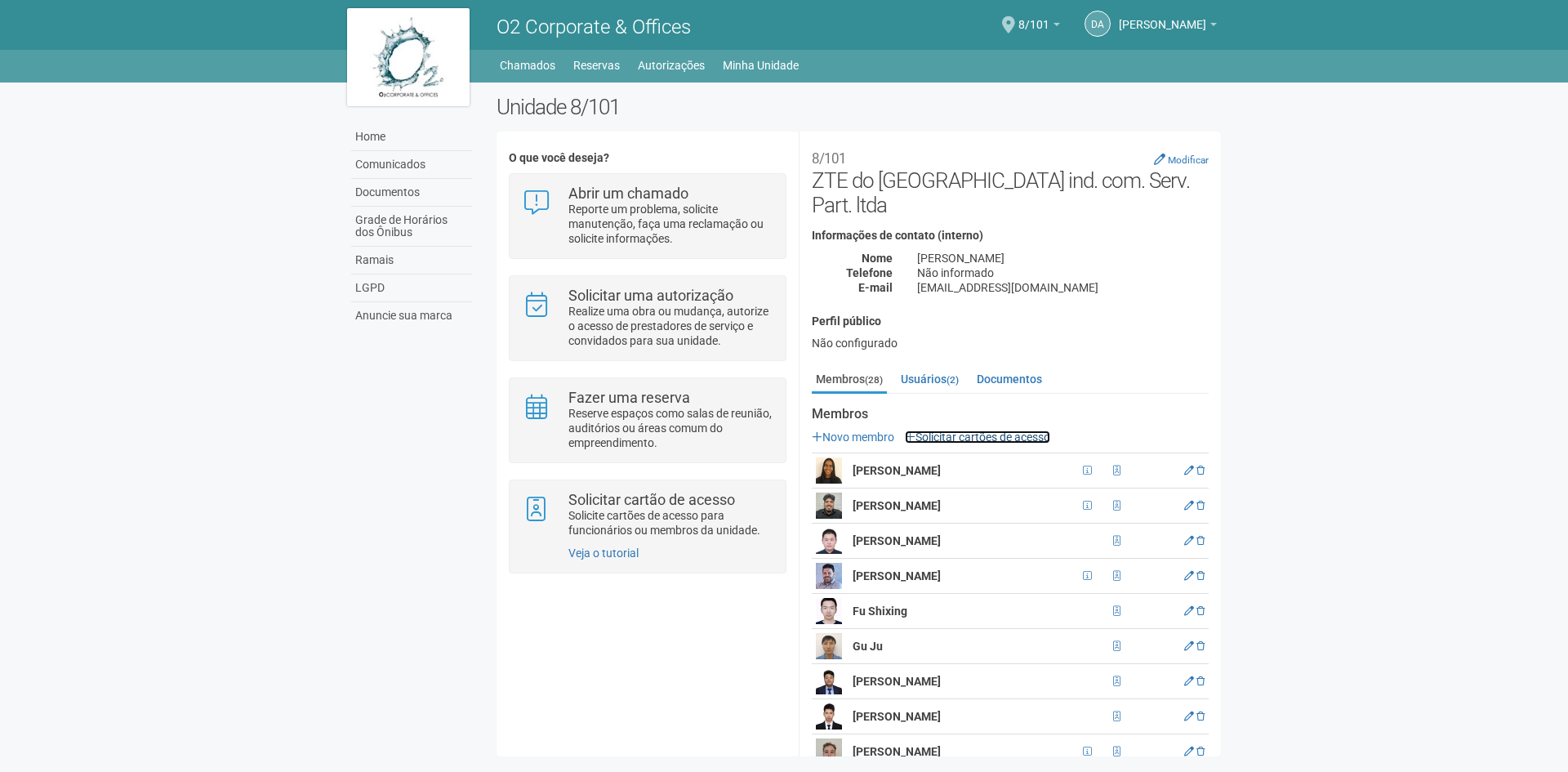
click at [960, 430] on link "Solicitar cartões de acesso" at bounding box center [978, 436] width 145 height 13
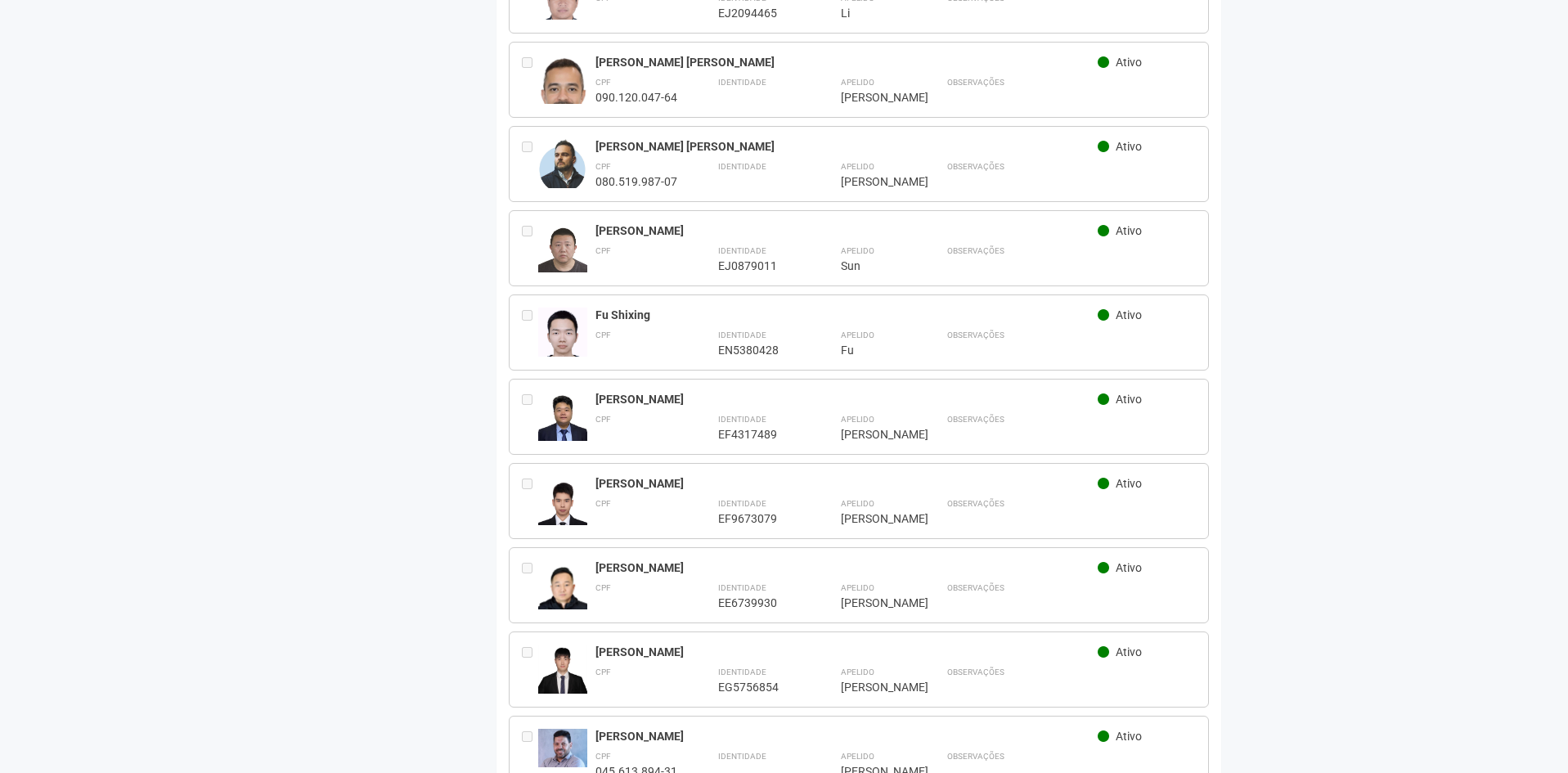
scroll to position [1841, 0]
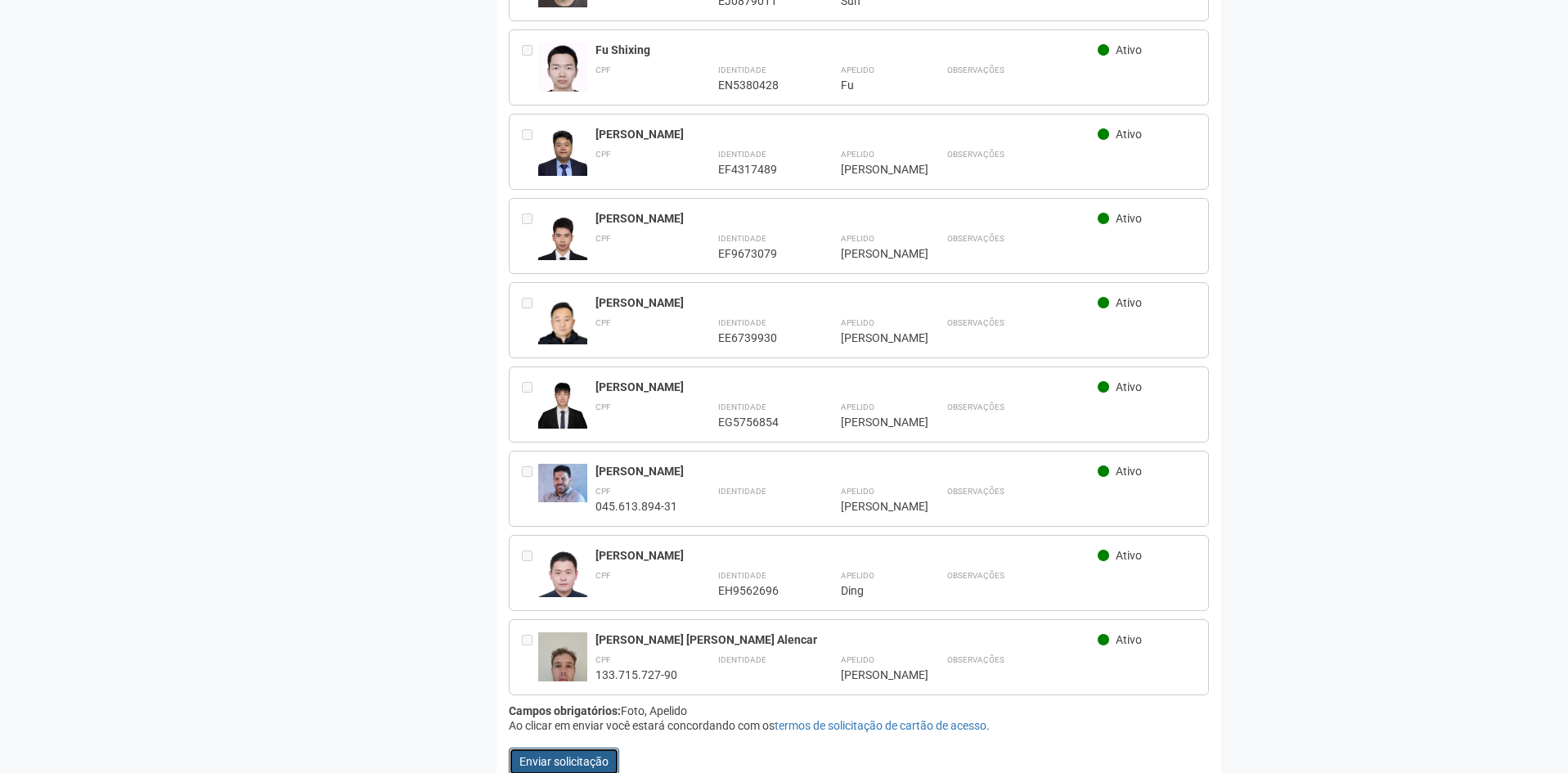
click at [586, 748] on button "Enviar solicitação" at bounding box center [564, 762] width 111 height 28
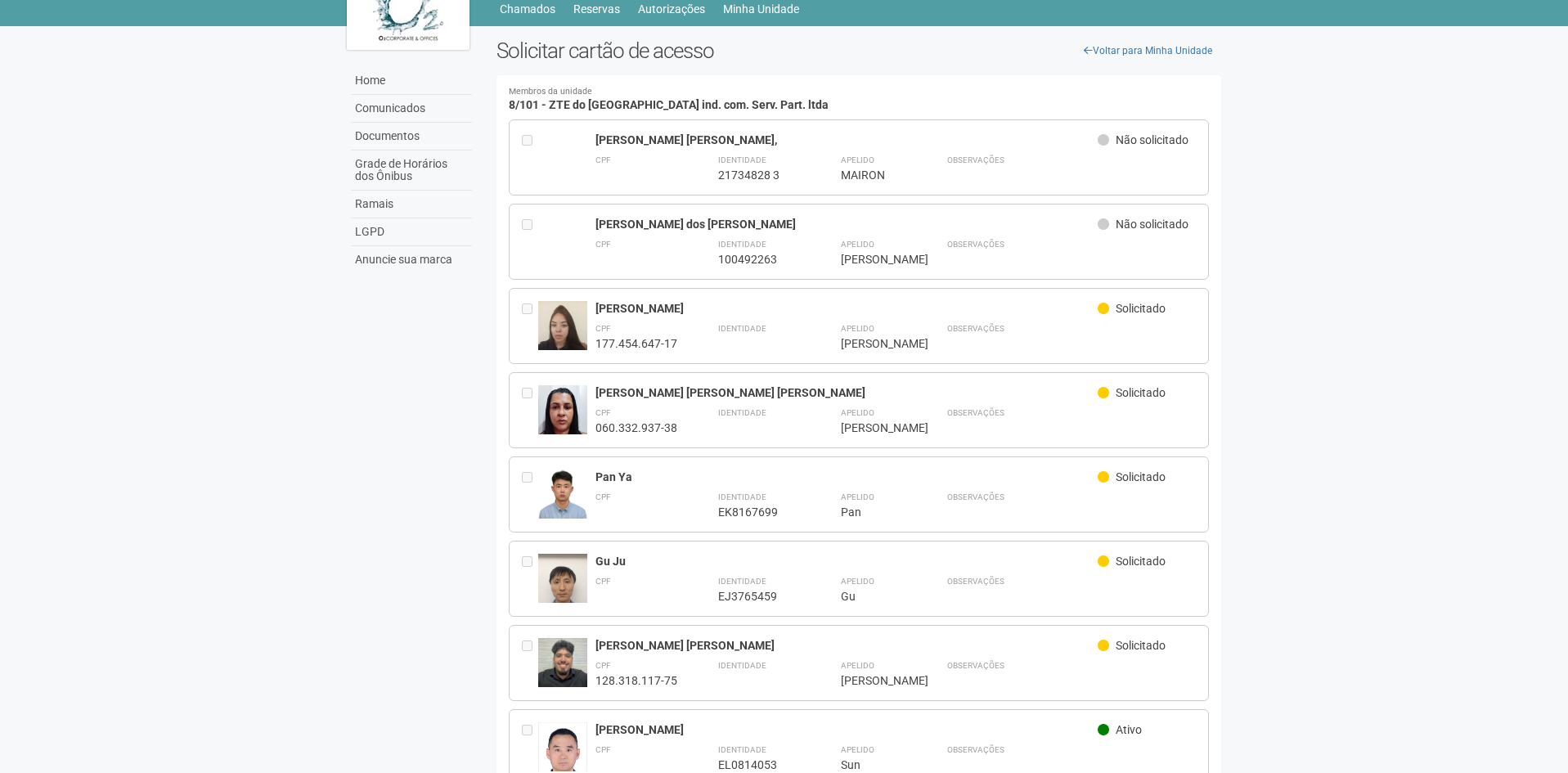
scroll to position [82, 0]
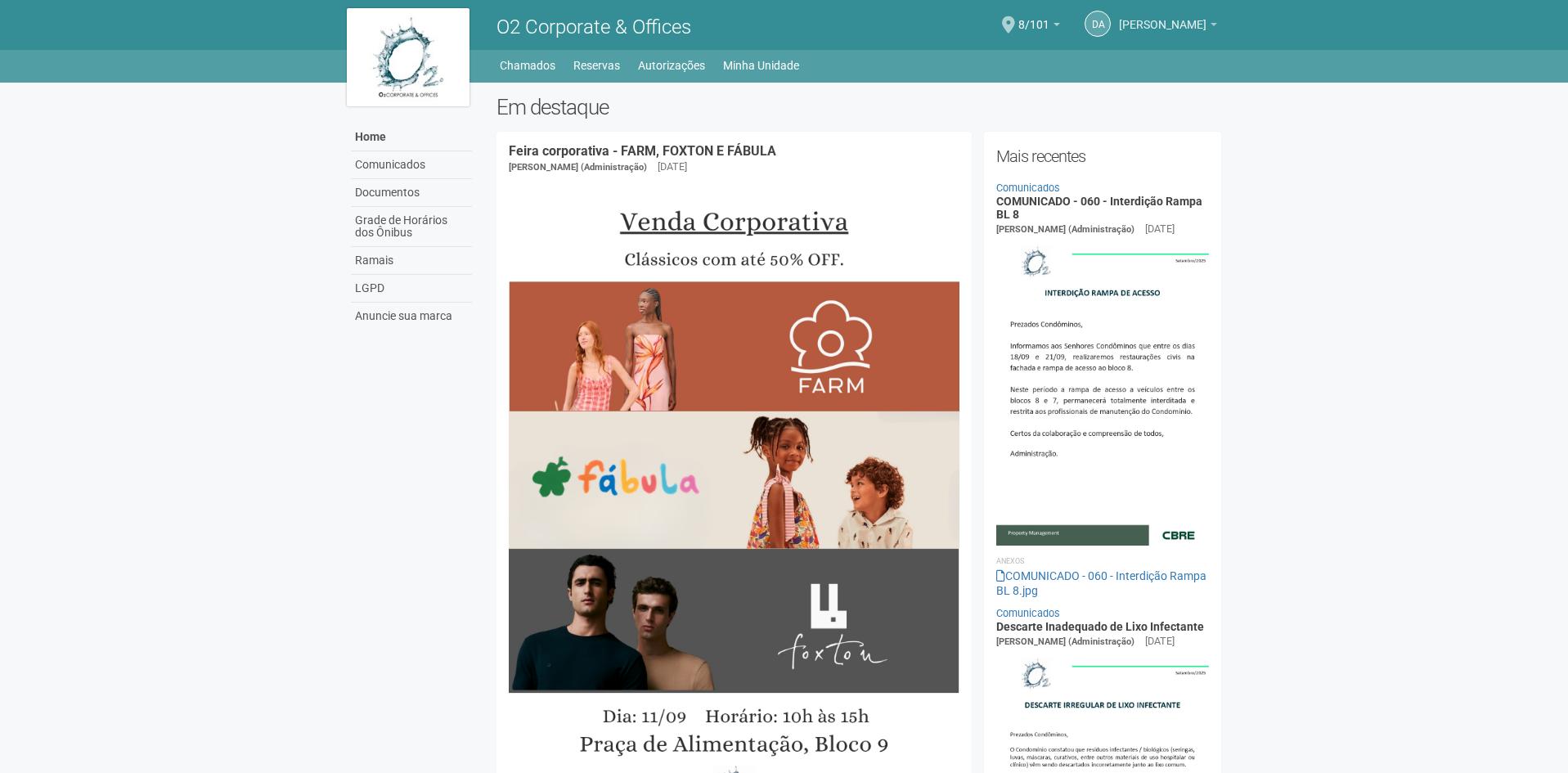
click at [1119, 21] on span "[PERSON_NAME]" at bounding box center [1163, 16] width 88 height 29
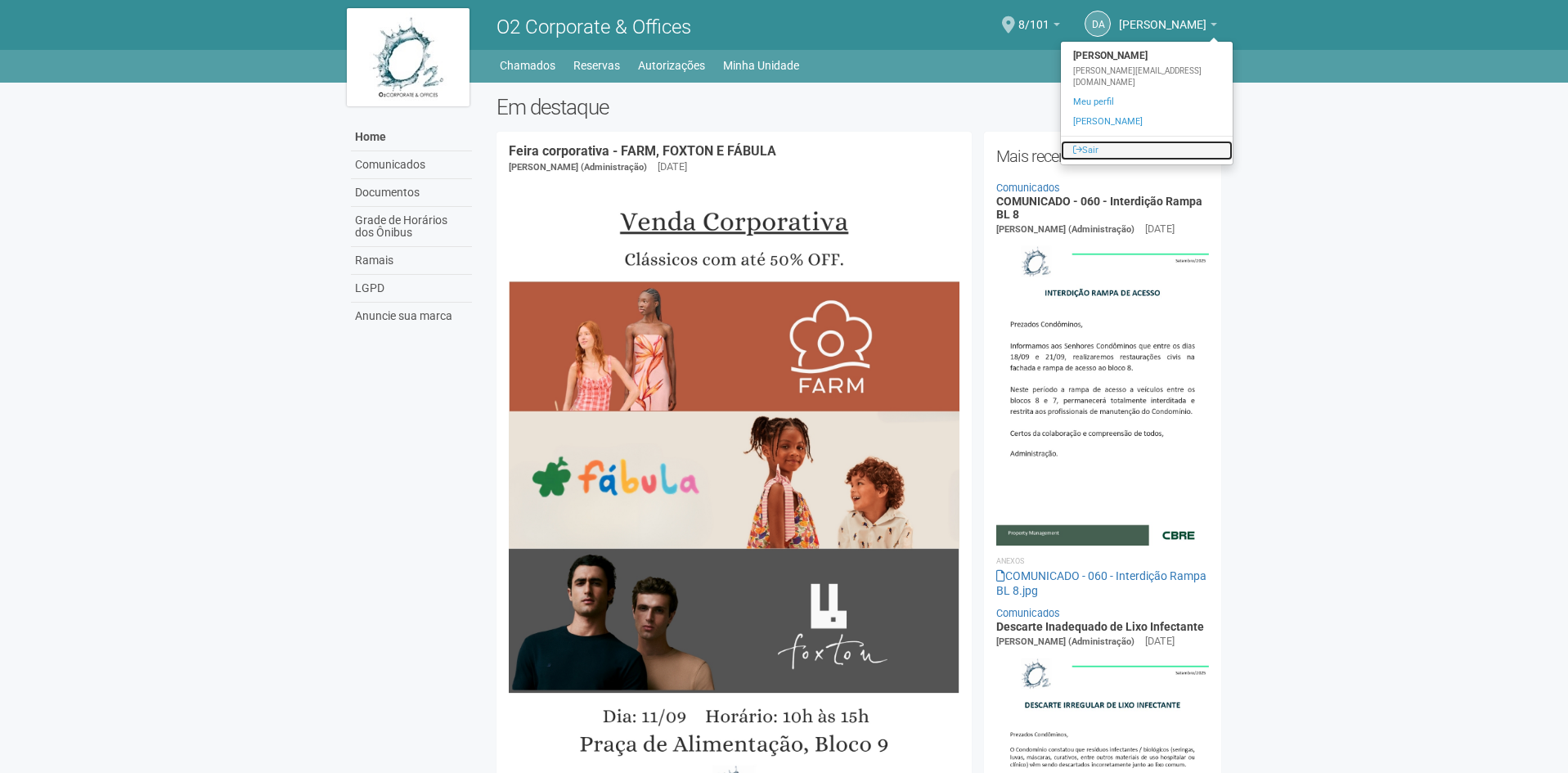
click at [1119, 141] on link "Sair" at bounding box center [1147, 151] width 172 height 20
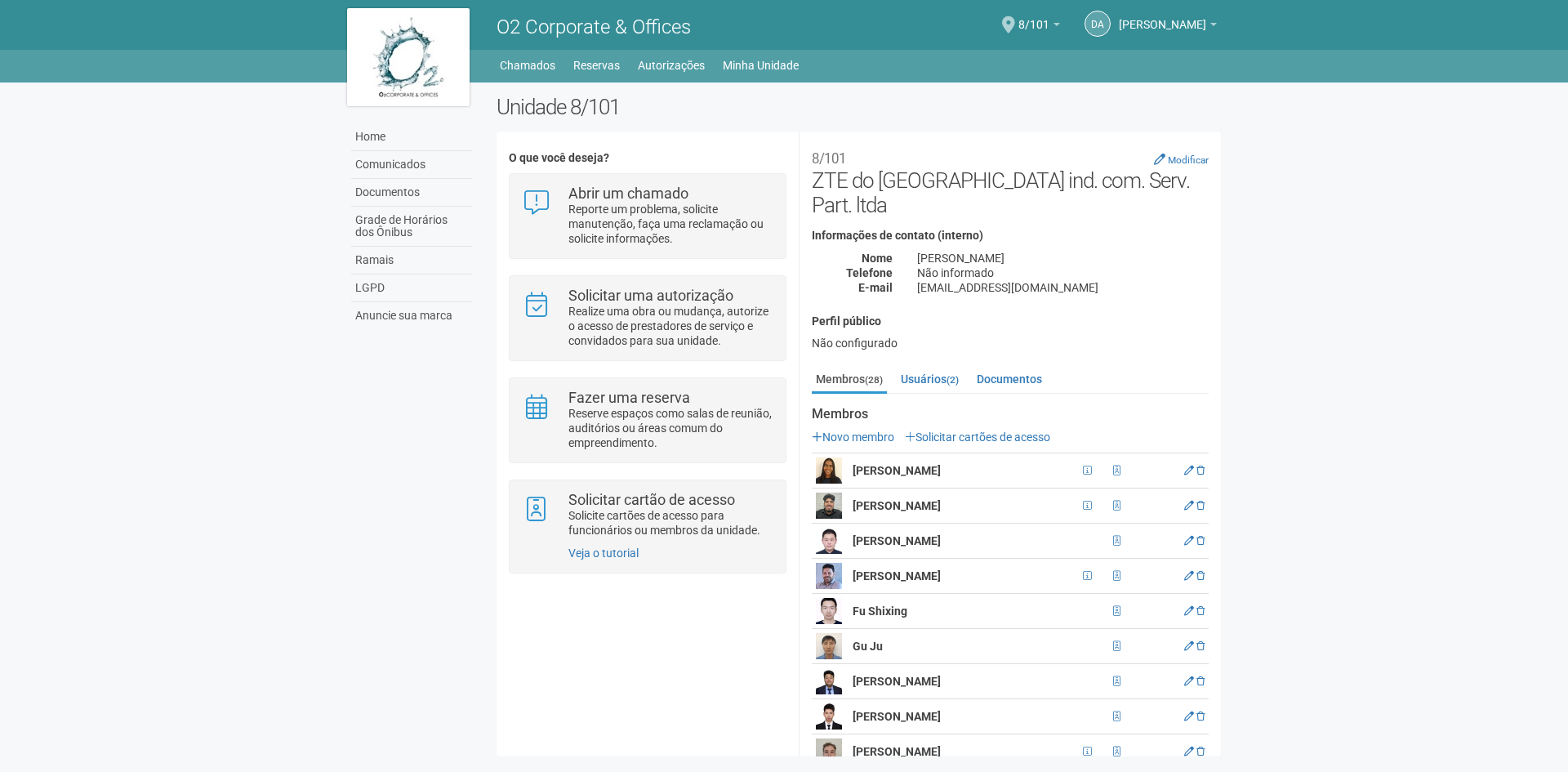
click at [966, 13] on div "DA [PERSON_NAME] [PERSON_NAME] [PERSON_NAME][EMAIL_ADDRESS][DOMAIN_NAME] Meu pe…" at bounding box center [1045, 24] width 357 height 45
click at [1018, 26] on span "8/101" at bounding box center [1033, 16] width 31 height 29
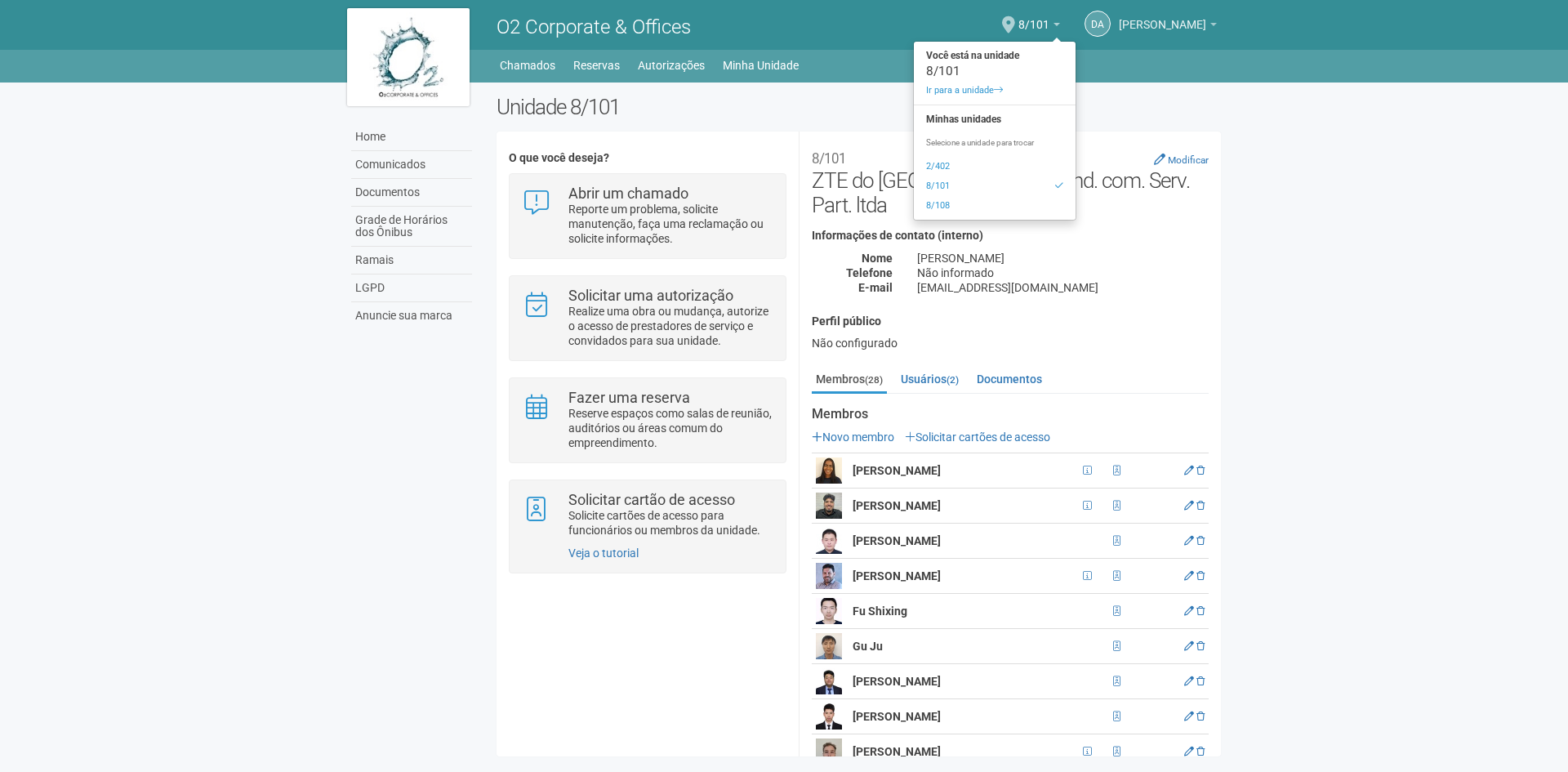
click at [1181, 20] on span "[PERSON_NAME] [PERSON_NAME] [PERSON_NAME]" at bounding box center [1163, 16] width 88 height 29
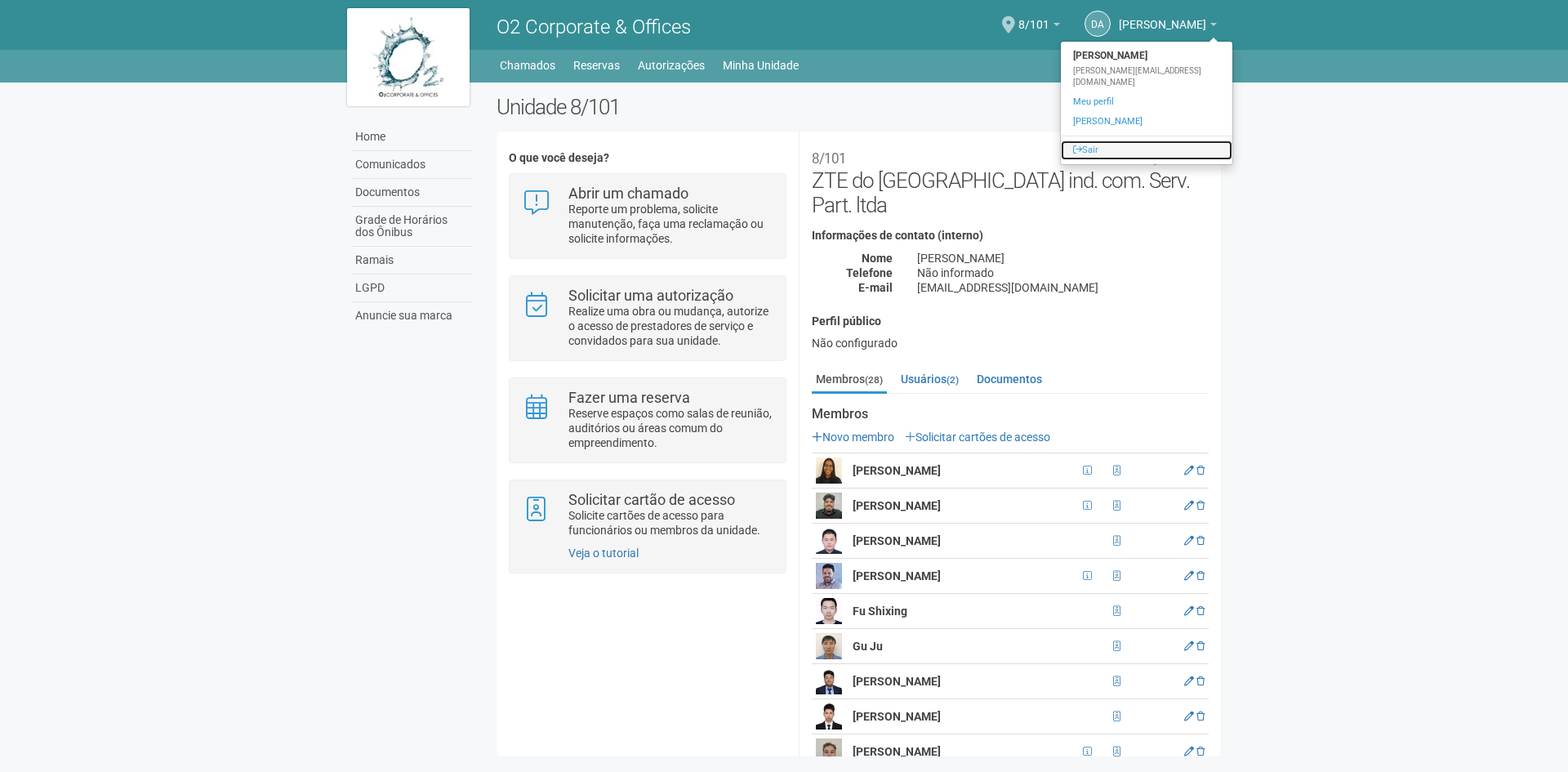
click at [1119, 145] on link "Sair" at bounding box center [1146, 150] width 171 height 20
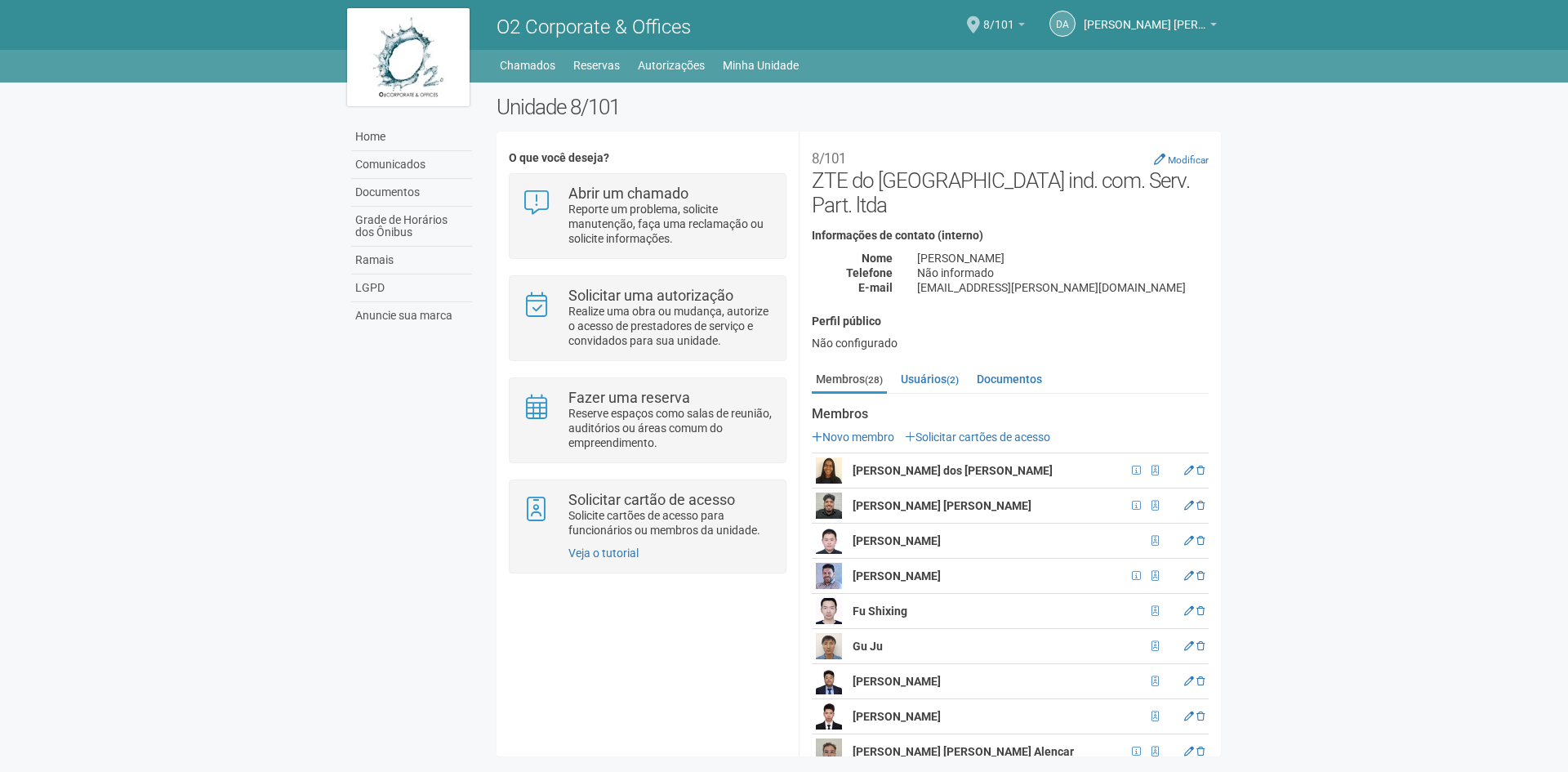
click at [1002, 8] on span "8/101" at bounding box center [998, 16] width 31 height 29
click at [994, 16] on span "8/101" at bounding box center [998, 16] width 31 height 29
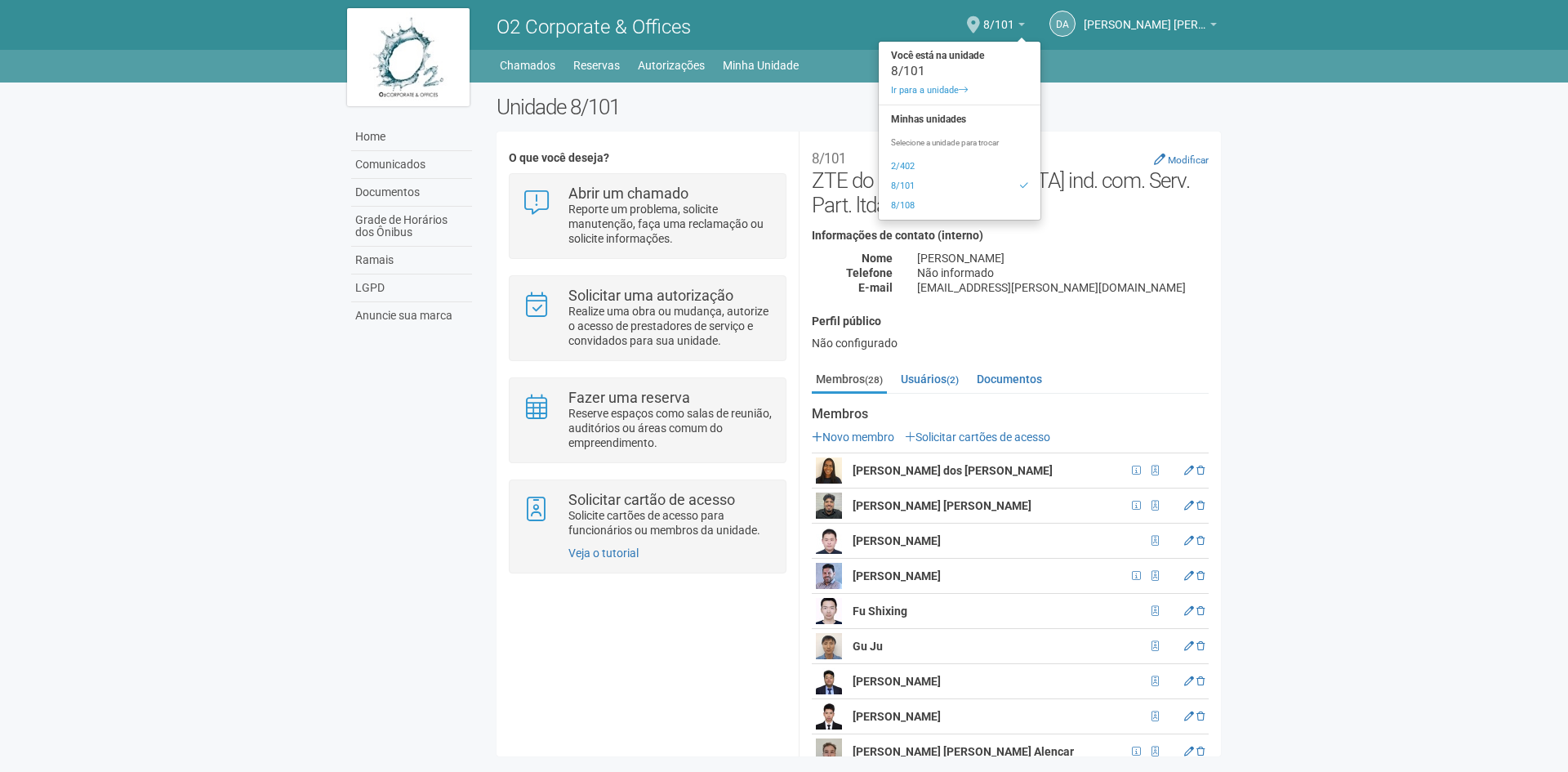
click at [1489, 202] on body "Aguarde... O2 Corporate & Offices [PERSON_NAME] [PERSON_NAME] [PERSON_NAME] [PE…" at bounding box center [784, 386] width 1568 height 772
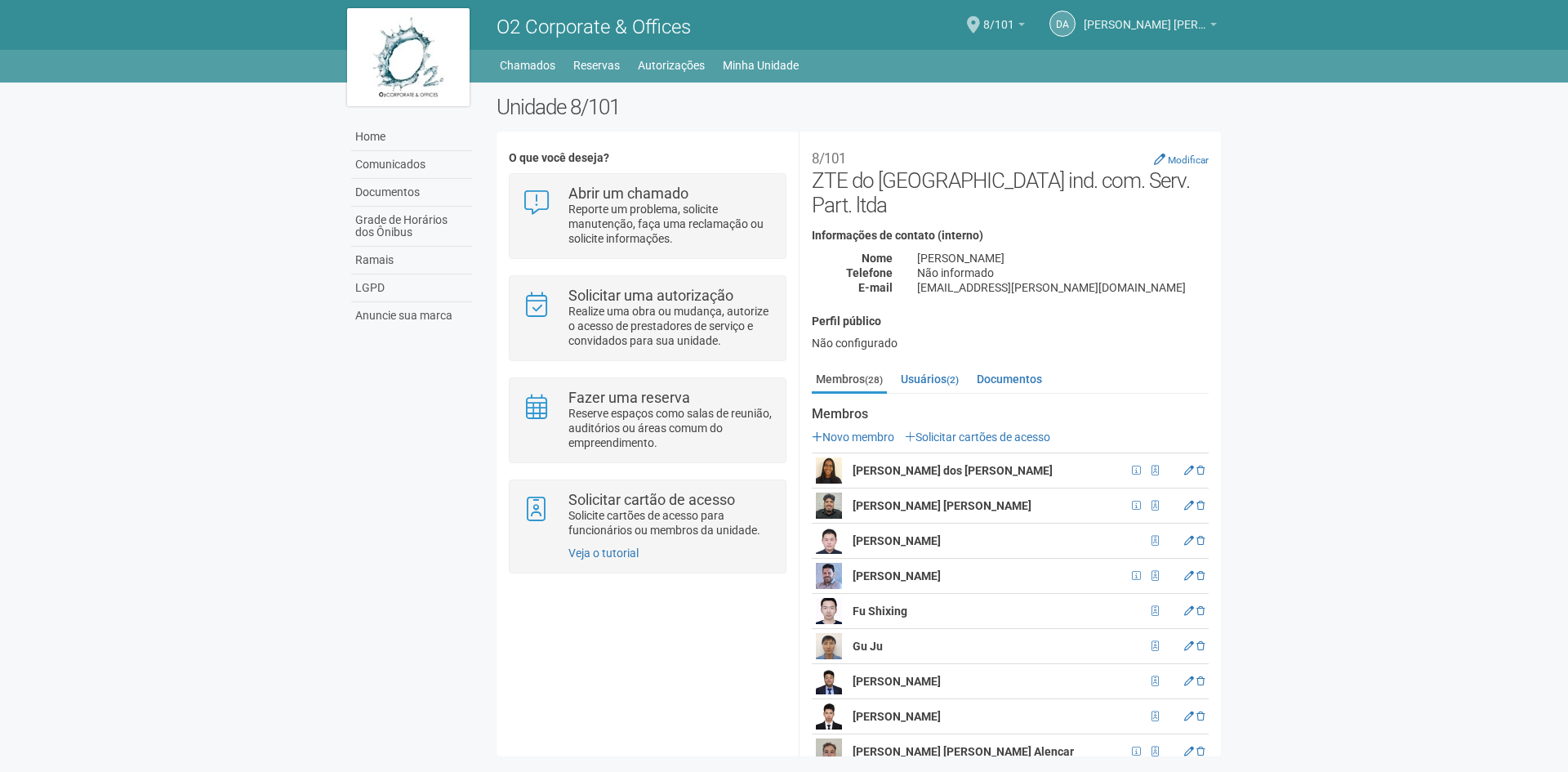
drag, startPoint x: 1008, startPoint y: 26, endPoint x: 1091, endPoint y: 25, distance: 83.0
click at [1008, 25] on span "8/101" at bounding box center [998, 16] width 31 height 29
click at [1011, 20] on span "8/101" at bounding box center [998, 16] width 31 height 29
click at [1013, 26] on link "8/101" at bounding box center [1004, 27] width 42 height 13
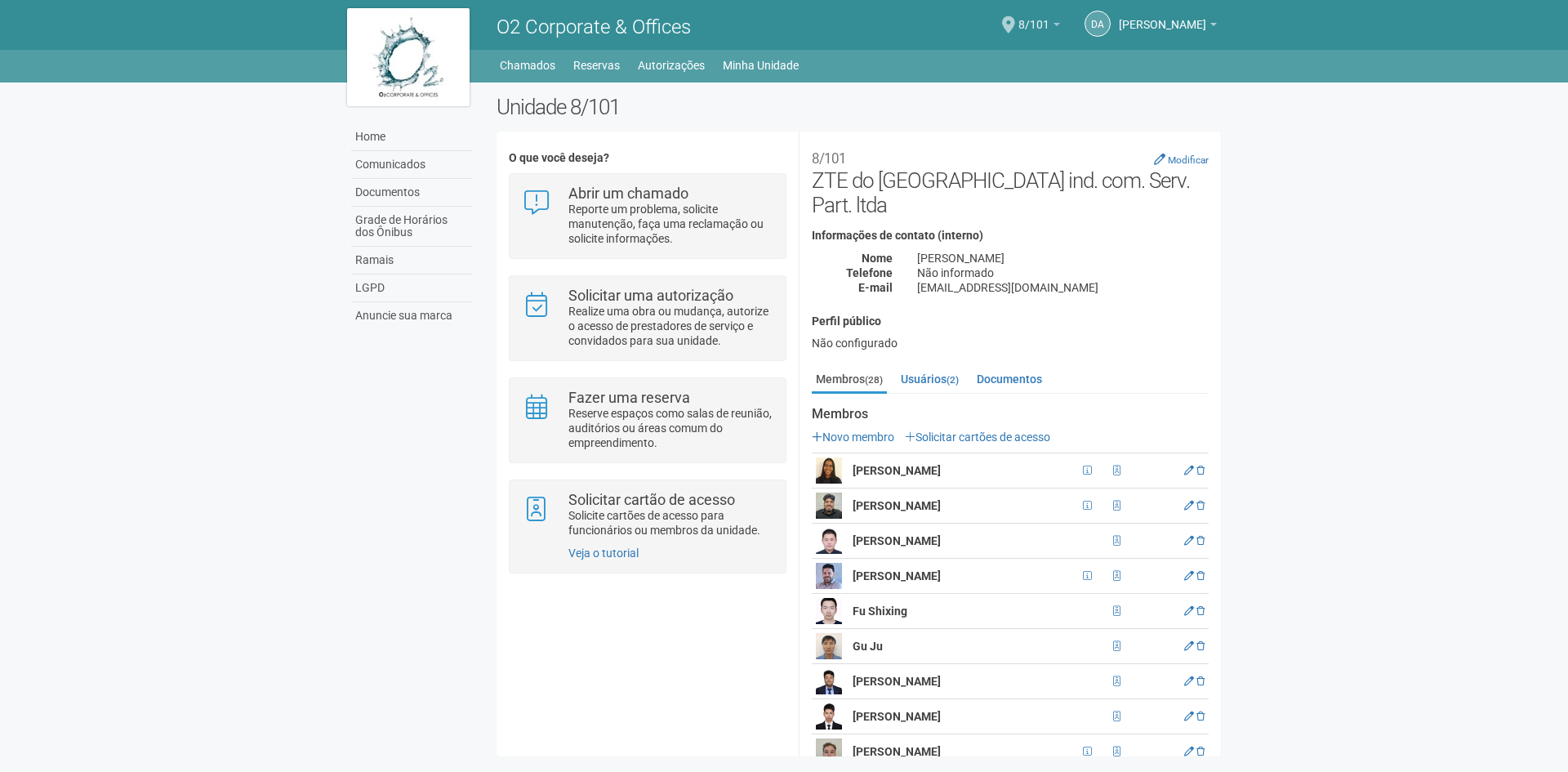
click at [1018, 13] on span "8/101" at bounding box center [1033, 16] width 31 height 29
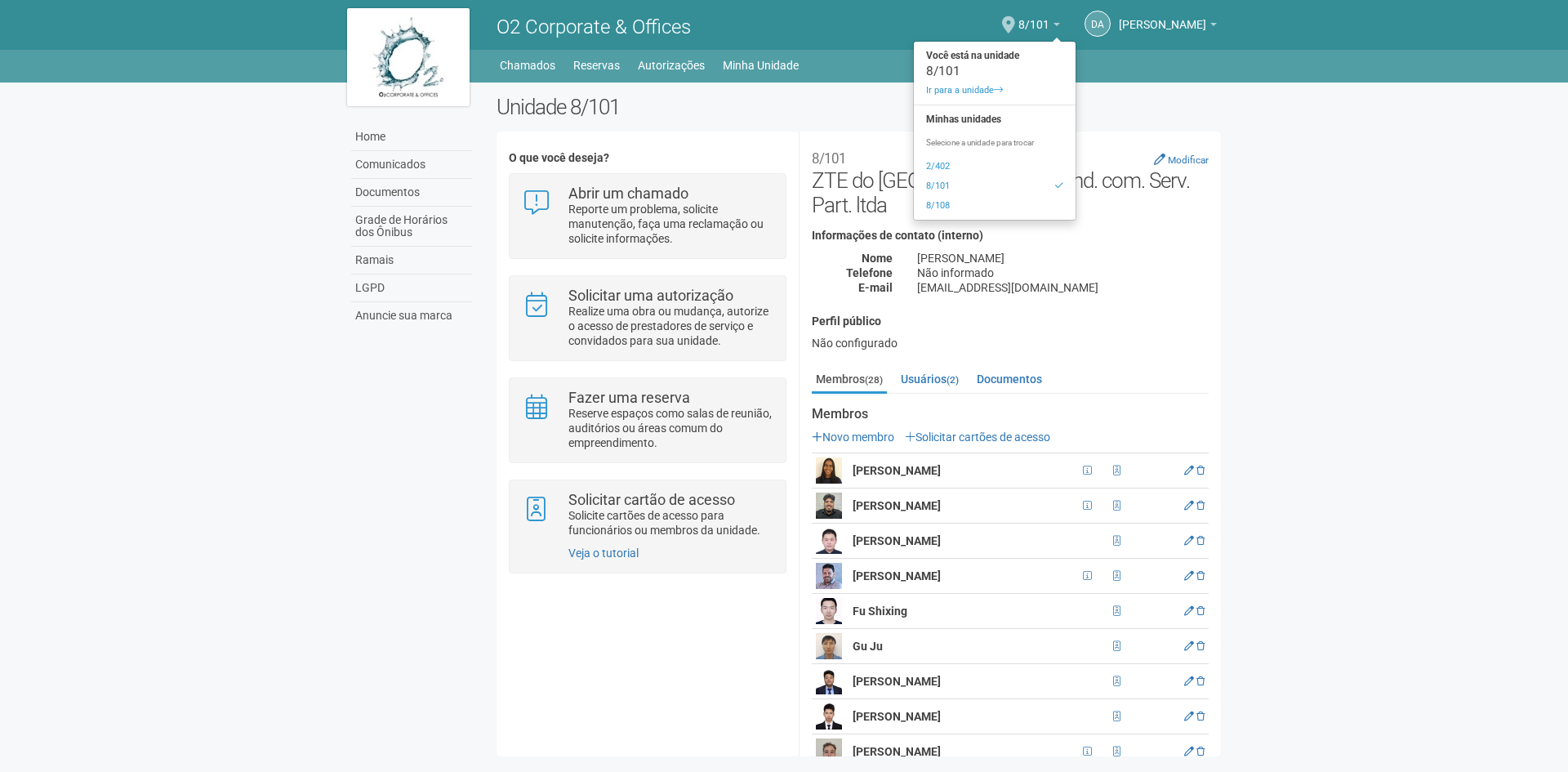
click at [1456, 174] on body "Aguarde... O2 Corporate & Offices DA Daniel Andres Soto Lozada Daniel Andres So…" at bounding box center [784, 386] width 1568 height 772
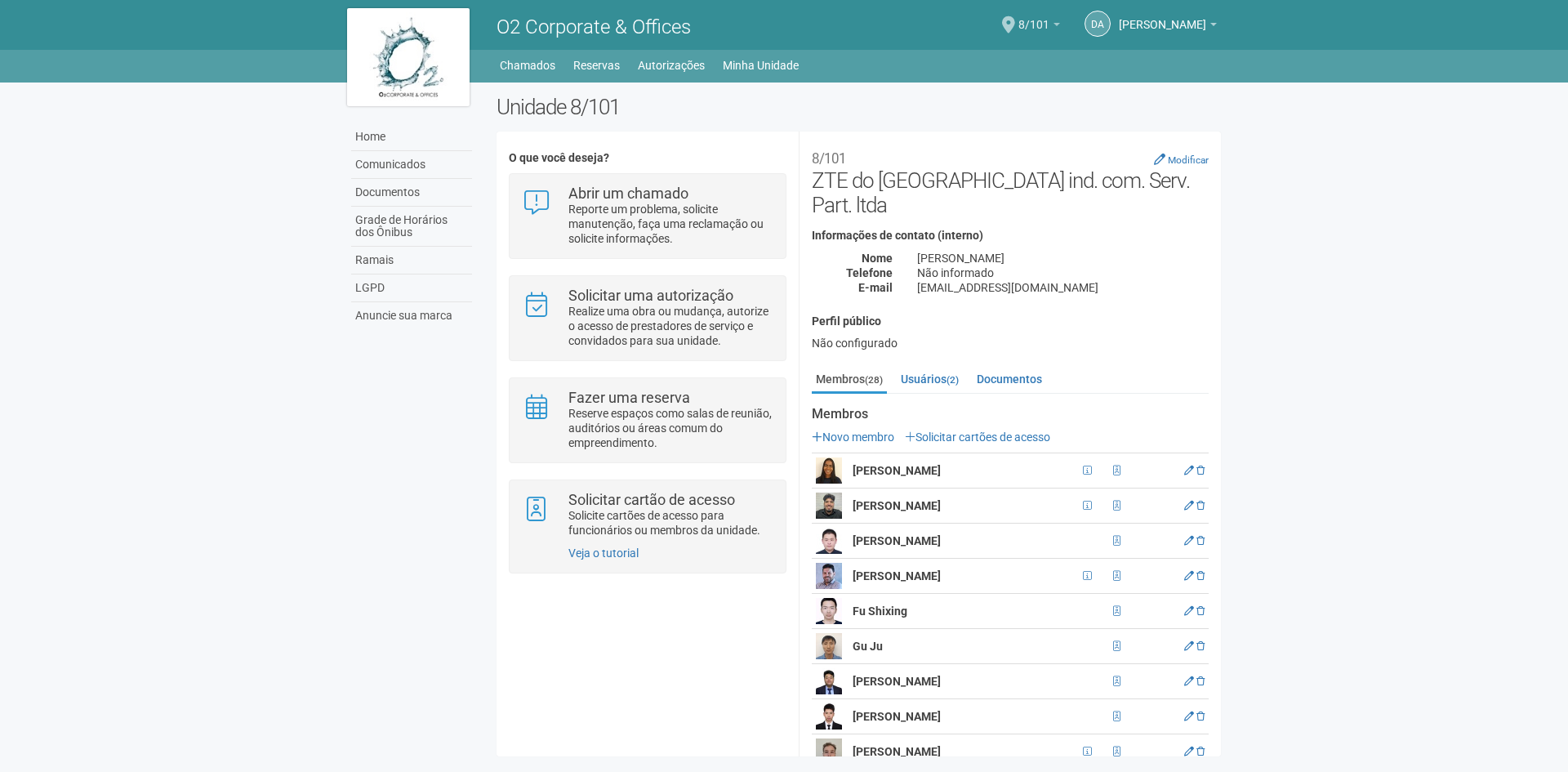
click at [1018, 31] on link "8/101" at bounding box center [1039, 27] width 42 height 13
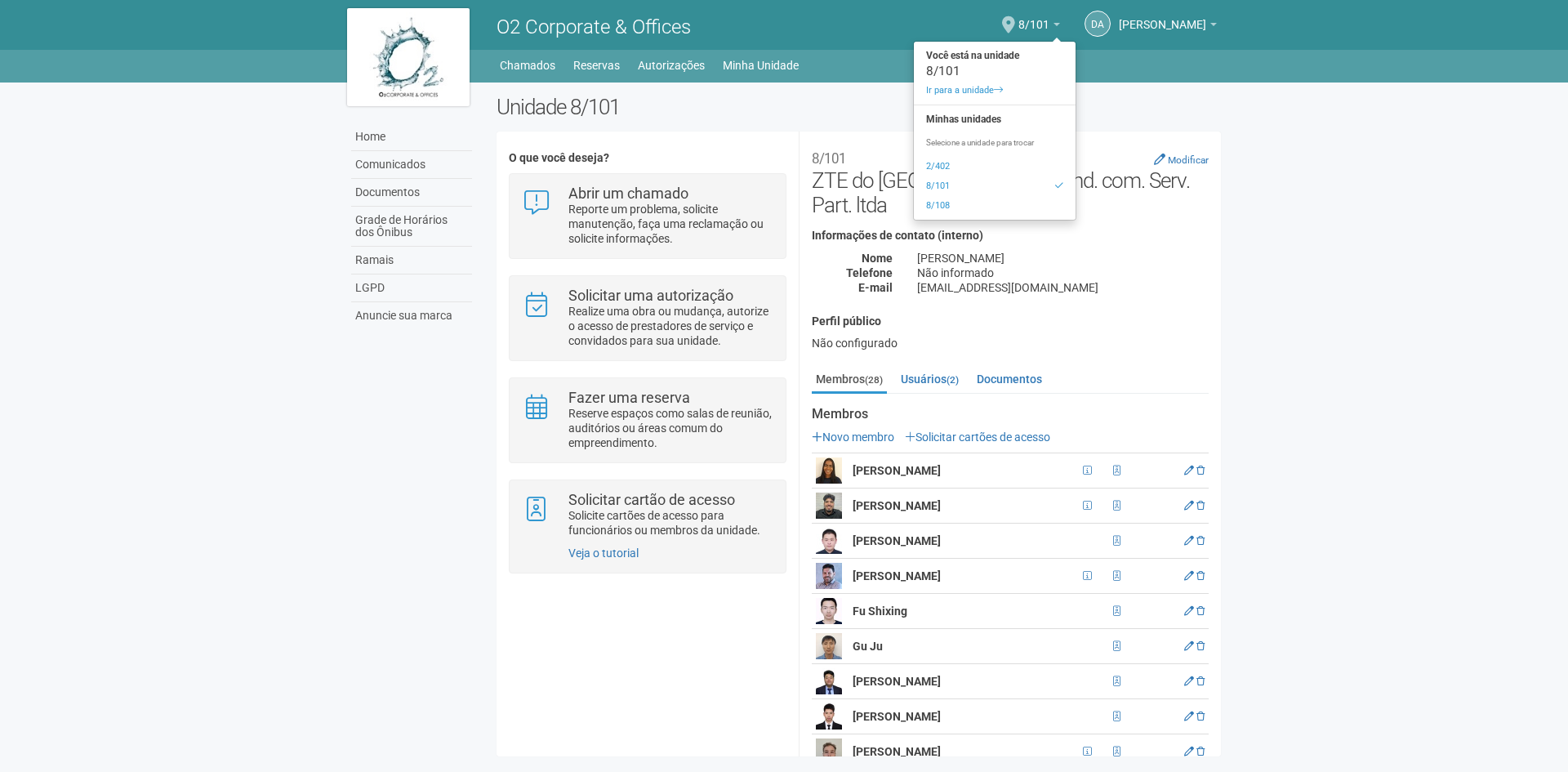
click at [1276, 207] on body "Aguarde... O2 Corporate & Offices DA [PERSON_NAME] [PERSON_NAME] [PERSON_NAME][…" at bounding box center [784, 386] width 1568 height 772
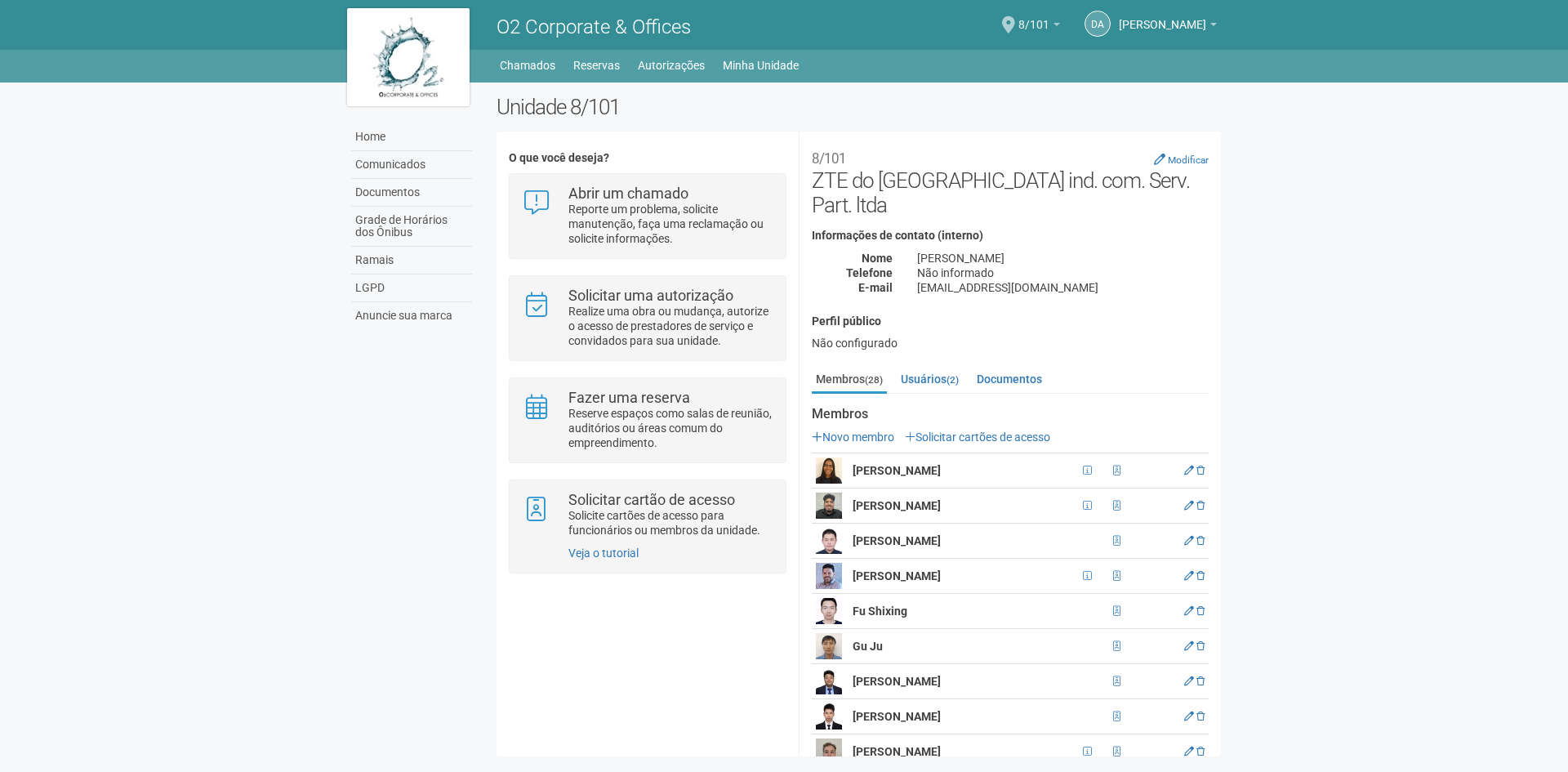
click at [1018, 22] on span "8/101" at bounding box center [1033, 16] width 31 height 29
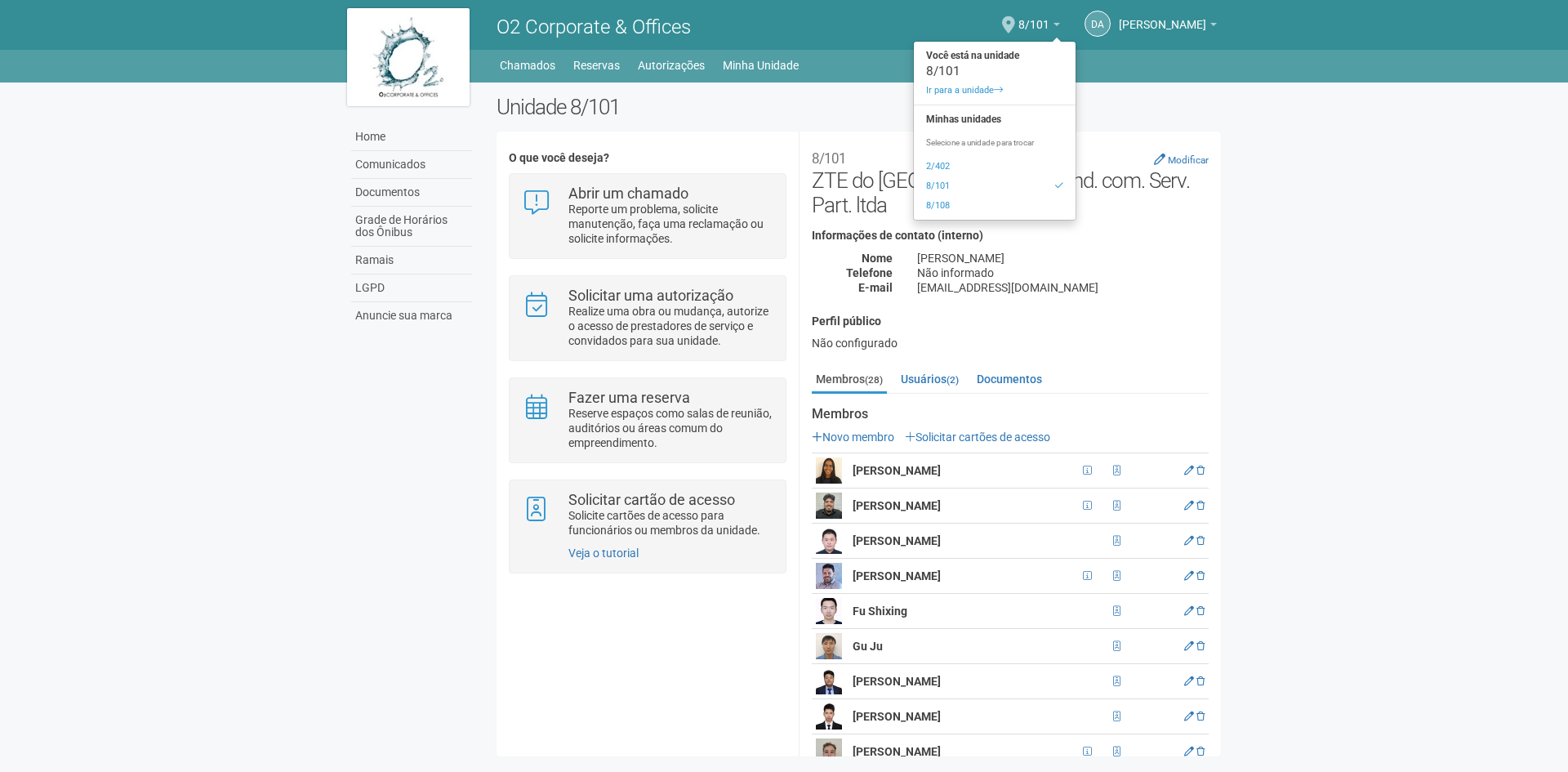
click at [1273, 135] on body "Aguarde... O2 Corporate & Offices DA Daniel Andres Soto Lozada Daniel Andres So…" at bounding box center [784, 386] width 1568 height 772
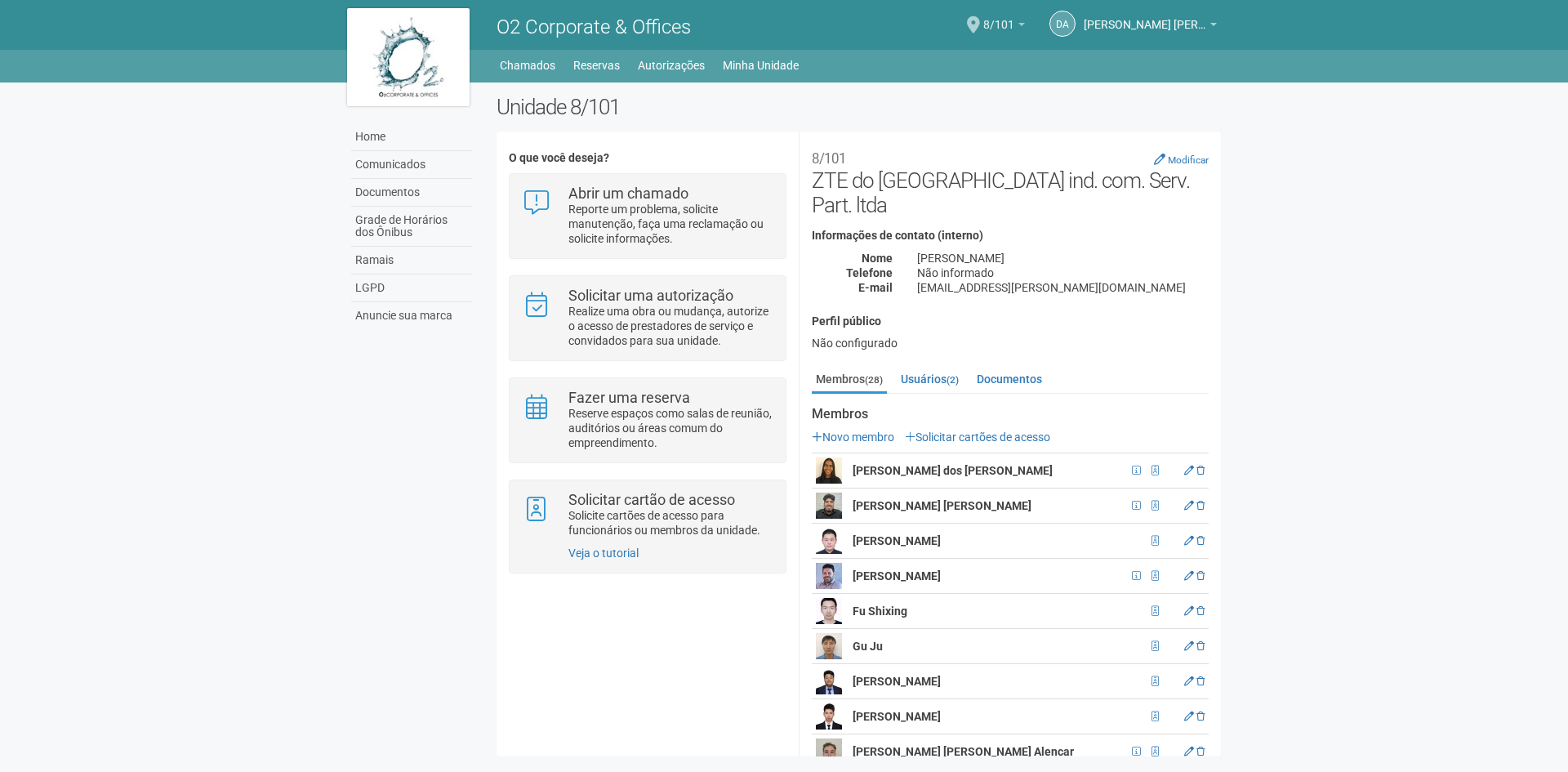
click at [1020, 22] on link "8/101" at bounding box center [1004, 27] width 42 height 13
click at [1006, 16] on span "8/101" at bounding box center [998, 16] width 31 height 29
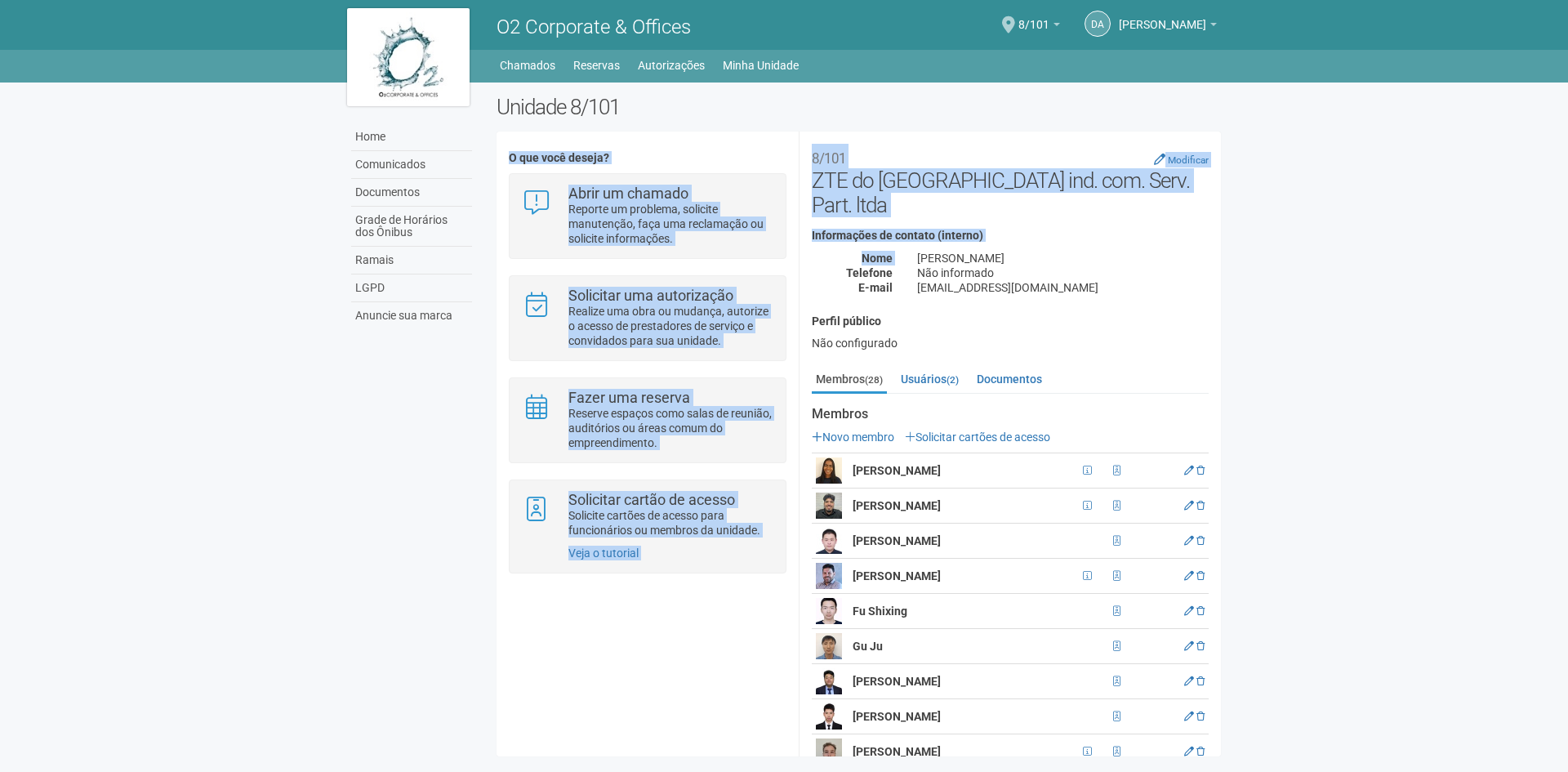
drag, startPoint x: 919, startPoint y: 219, endPoint x: 796, endPoint y: 80, distance: 185.6
click at [796, 80] on body "Aguarde... O2 Corporate & Offices DA [PERSON_NAME] [PERSON_NAME] [PERSON_NAME][…" at bounding box center [784, 386] width 1568 height 772
